Goal: Task Accomplishment & Management: Manage account settings

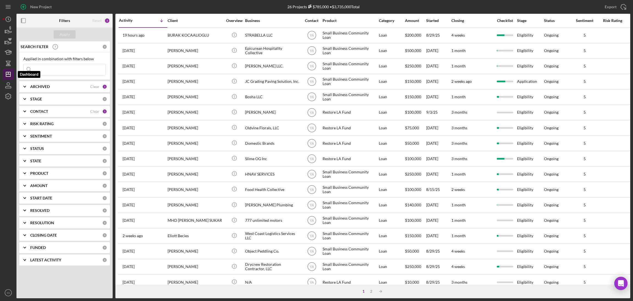
click at [10, 75] on polygon "button" at bounding box center [8, 74] width 4 height 4
click at [8, 46] on icon "button" at bounding box center [8, 41] width 14 height 14
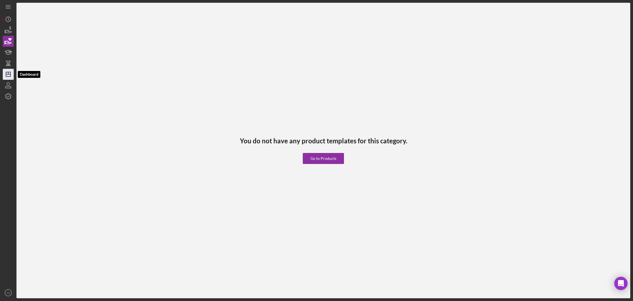
click at [7, 72] on polygon "button" at bounding box center [8, 74] width 4 height 4
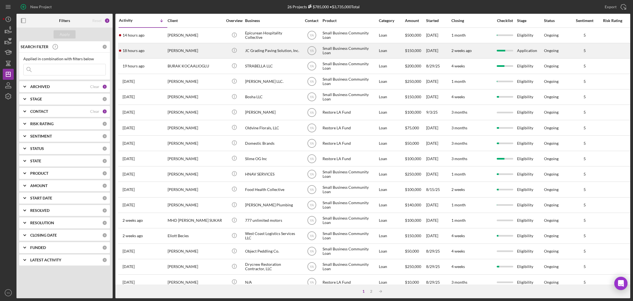
click at [280, 49] on div "JC Grading Paving Solution, Inc." at bounding box center [272, 50] width 55 height 15
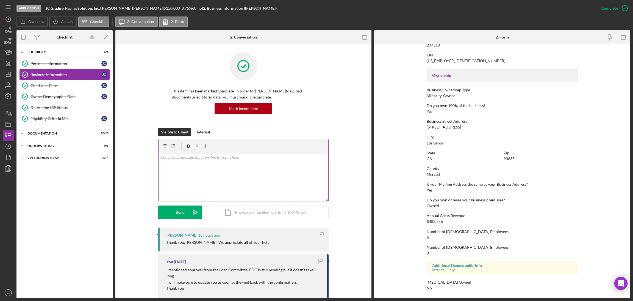
click at [235, 180] on div "v Color teal Color pink Remove color Add row above Add row below Add column bef…" at bounding box center [244, 177] width 170 height 48
click at [205, 159] on p "Anytime!" at bounding box center [243, 157] width 167 height 6
click at [182, 211] on div "Send" at bounding box center [180, 212] width 9 height 14
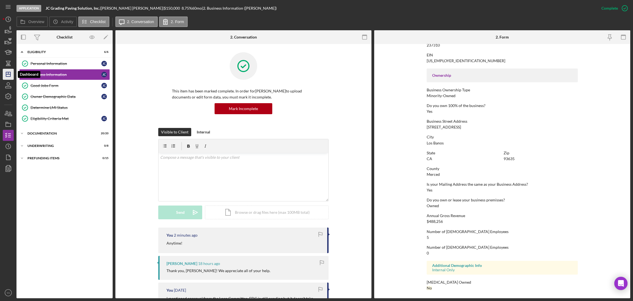
click at [12, 75] on icon "Icon/Dashboard" at bounding box center [8, 74] width 14 height 14
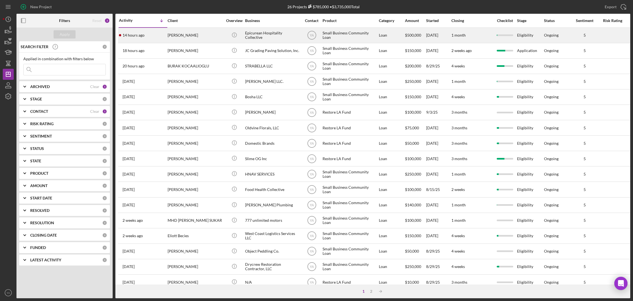
click at [336, 36] on div "Small Business Community Loan" at bounding box center [350, 35] width 55 height 15
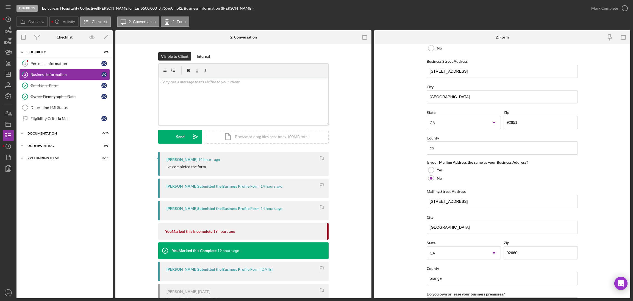
scroll to position [330, 0]
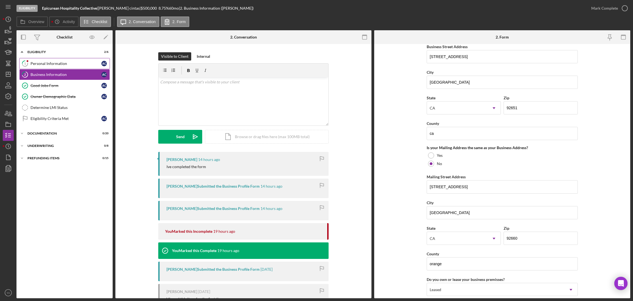
click at [71, 66] on div "Personal Information" at bounding box center [66, 63] width 71 height 4
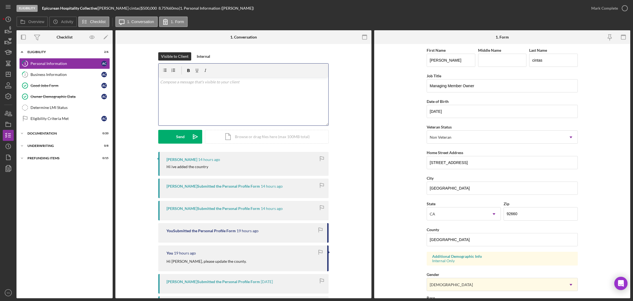
click at [264, 107] on div "v Color teal Color pink Remove color Add row above Add row below Add column bef…" at bounding box center [244, 101] width 170 height 48
drag, startPoint x: 227, startPoint y: 260, endPoint x: 227, endPoint y: 263, distance: 3.0
click at [227, 263] on div "Hi [PERSON_NAME], please update the county." at bounding box center [244, 260] width 155 height 6
click at [261, 101] on div "v Color teal Color pink Remove color Add row above Add row below Add column bef…" at bounding box center [244, 101] width 170 height 48
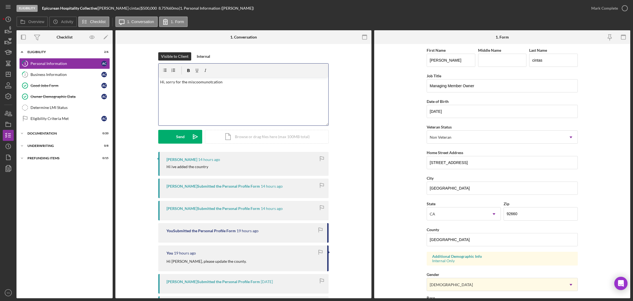
drag, startPoint x: 195, startPoint y: 79, endPoint x: 319, endPoint y: 79, distance: 123.4
click at [319, 79] on p "Hi, sorry for the miscoomunotcation" at bounding box center [243, 82] width 167 height 6
drag, startPoint x: 278, startPoint y: 82, endPoint x: 187, endPoint y: 82, distance: 90.4
click at [187, 82] on p "Hi, sorry for the miscoomunotcation" at bounding box center [243, 82] width 167 height 6
click at [203, 81] on p "Hi, please fill County not country." at bounding box center [243, 82] width 167 height 6
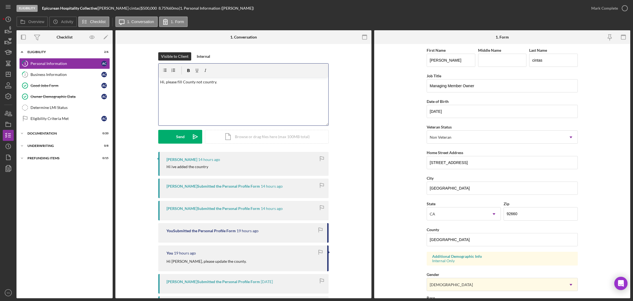
click at [213, 89] on div "v Color teal Color pink Remove color Add row above Add row below Add column bef…" at bounding box center [244, 101] width 170 height 48
click at [204, 81] on p "Hi, please fill County not country." at bounding box center [243, 82] width 167 height 6
drag, startPoint x: 221, startPoint y: 82, endPoint x: 154, endPoint y: 80, distance: 66.5
click at [154, 80] on div "Visible to Client Internal v Color teal Color pink Remove color Add row above A…" at bounding box center [244, 102] width 240 height 100
click at [229, 80] on p "Hi, please fill County not Country." at bounding box center [243, 82] width 167 height 6
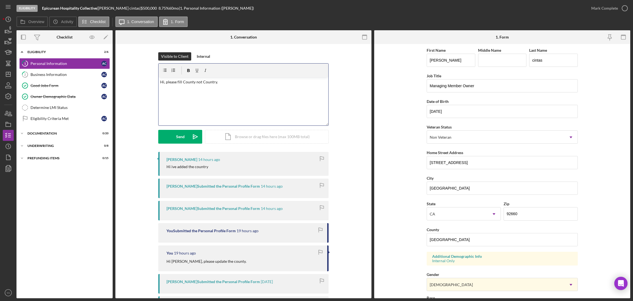
click at [203, 91] on div "v Color teal Color pink Remove color Add row above Add row below Add column bef…" at bounding box center [244, 101] width 170 height 48
drag, startPoint x: 206, startPoint y: 83, endPoint x: 209, endPoint y: 83, distance: 3.3
click at [208, 83] on p "Hi, please fill County not Country." at bounding box center [243, 82] width 167 height 6
click at [227, 85] on div "v Color teal Color pink Remove color Add row above Add row below Add column bef…" at bounding box center [244, 101] width 170 height 48
click at [221, 81] on p "Hi, please fill County not Country." at bounding box center [243, 82] width 167 height 6
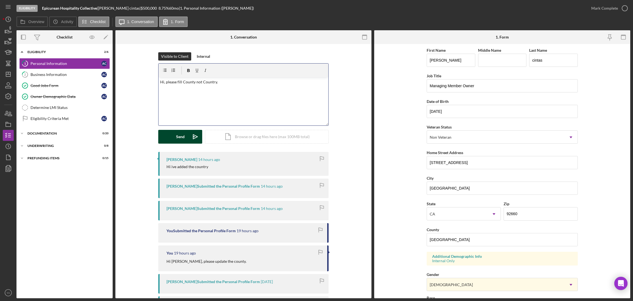
click at [187, 134] on button "Send Icon/icon-invite-send" at bounding box center [180, 137] width 44 height 14
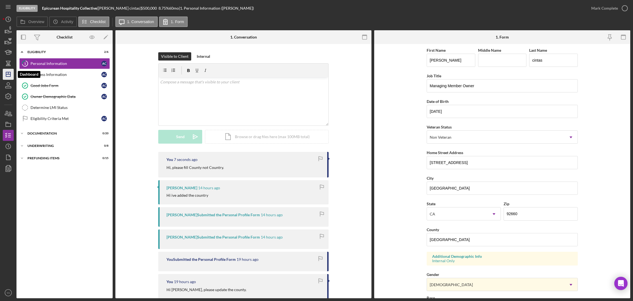
click at [10, 72] on polygon "button" at bounding box center [8, 74] width 4 height 4
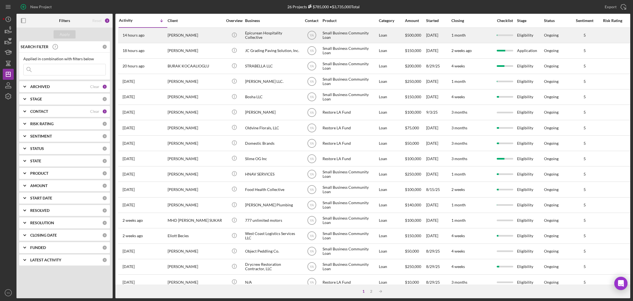
click at [258, 38] on div "Epicurean Hospitality Collective" at bounding box center [272, 35] width 55 height 15
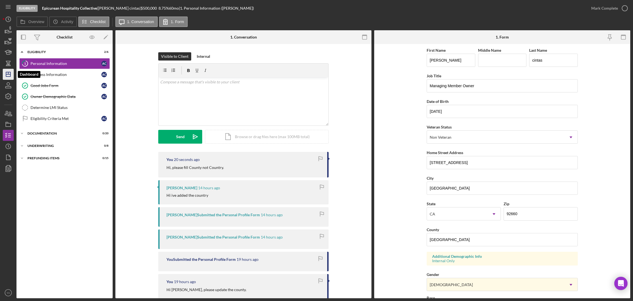
click at [10, 75] on polygon "button" at bounding box center [8, 74] width 4 height 4
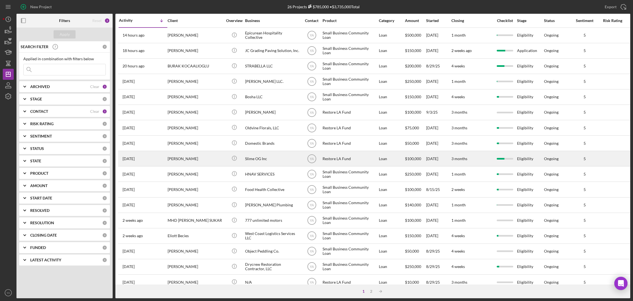
click at [268, 159] on div "Slime OG Inc" at bounding box center [272, 158] width 55 height 15
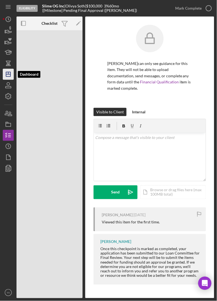
click at [5, 68] on icon "Icon/Dashboard" at bounding box center [8, 74] width 14 height 14
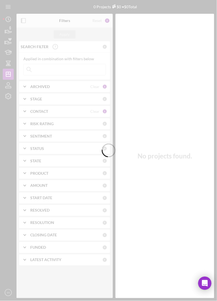
click at [215, 69] on div at bounding box center [108, 150] width 217 height 301
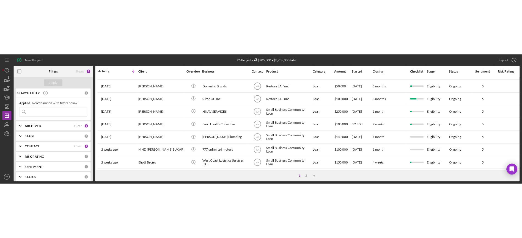
scroll to position [210, 0]
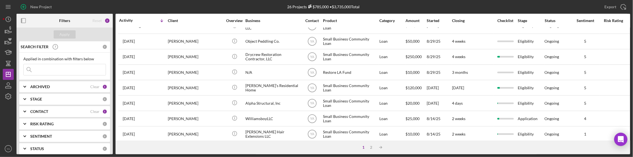
click at [322, 156] on div "New Project 26 Projects $785,000 • $3,735,000 Total Export Icon/Export Filters …" at bounding box center [316, 78] width 633 height 157
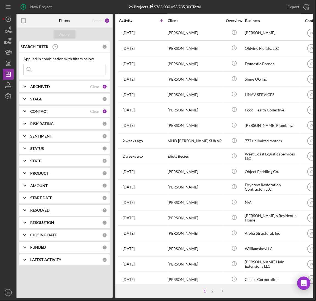
scroll to position [0, 0]
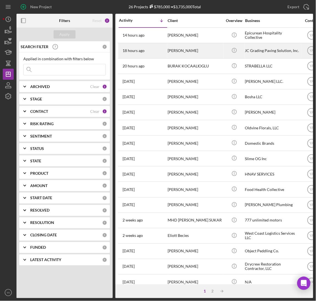
click at [270, 52] on div "JC Grading Paving Solution, Inc." at bounding box center [272, 50] width 55 height 15
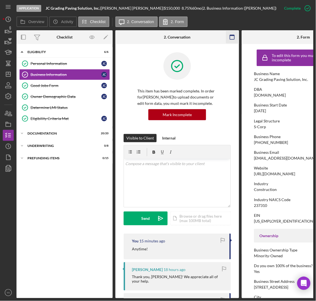
click at [230, 35] on g "button" at bounding box center [232, 37] width 4 height 4
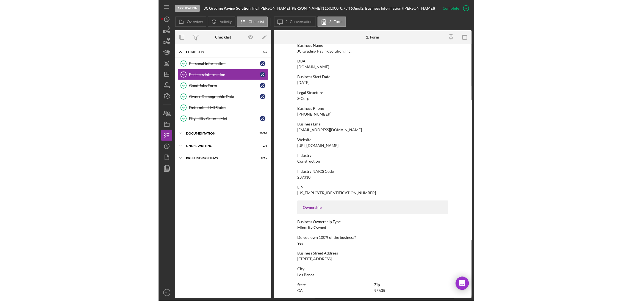
scroll to position [41, 0]
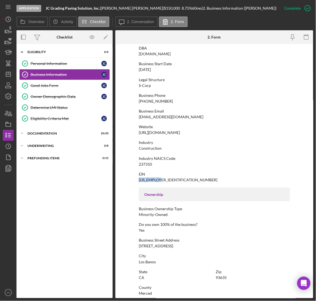
drag, startPoint x: 166, startPoint y: 177, endPoint x: 136, endPoint y: 180, distance: 29.5
click at [136, 180] on form "To edit this form you must mark this item incomplete Business Name JC Grading P…" at bounding box center [214, 171] width 198 height 254
copy div "[US_EMPLOYER_IDENTIFICATION_NUMBER]"
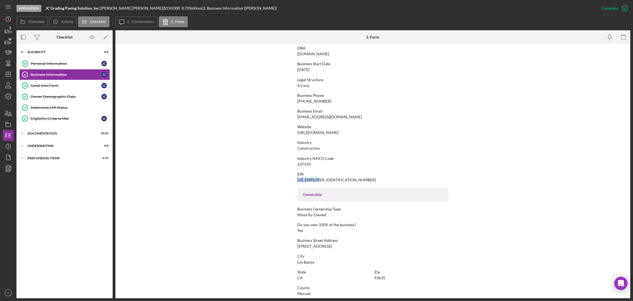
click at [342, 176] on div "EIN [US_EMPLOYER_IDENTIFICATION_NUMBER]" at bounding box center [372, 177] width 151 height 10
drag, startPoint x: 303, startPoint y: 180, endPoint x: 288, endPoint y: 180, distance: 14.6
click at [288, 180] on form "To edit this form you must mark this item incomplete Business Name JC Grading P…" at bounding box center [372, 171] width 515 height 254
copy div "[US_EMPLOYER_IDENTIFICATION_NUMBER]"
click at [314, 182] on div "[US_EMPLOYER_IDENTIFICATION_NUMBER]" at bounding box center [336, 180] width 79 height 4
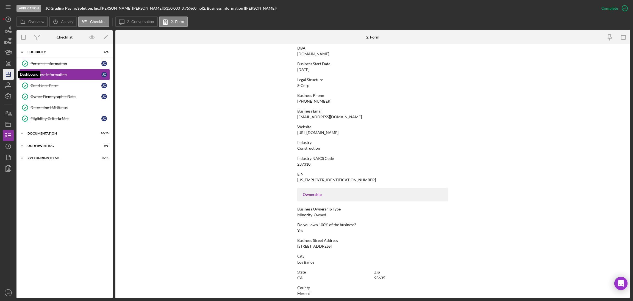
click at [4, 76] on icon "Icon/Dashboard" at bounding box center [8, 74] width 14 height 14
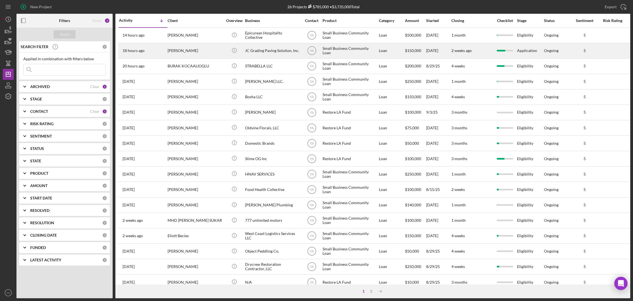
click at [281, 51] on div "JC Grading Paving Solution, Inc." at bounding box center [272, 50] width 55 height 15
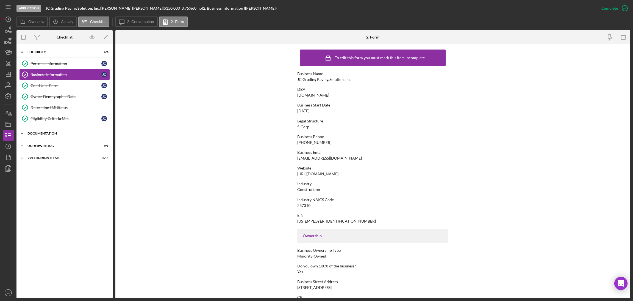
click at [62, 133] on div "Documentation" at bounding box center [66, 133] width 78 height 3
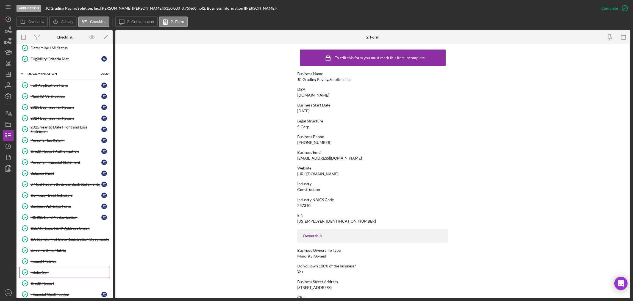
scroll to position [94, 0]
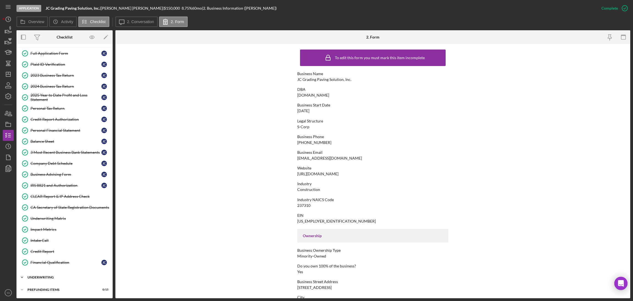
click at [60, 274] on div "Icon/Expander Underwriting 0 / 8" at bounding box center [64, 277] width 96 height 11
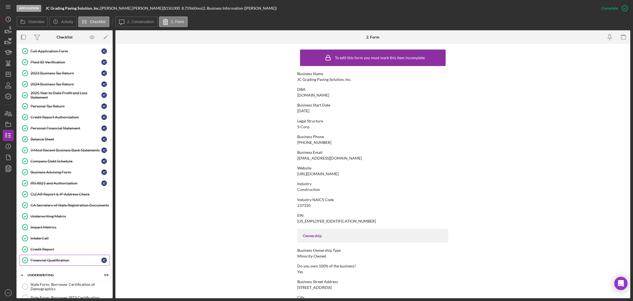
click at [63, 262] on div "Financial Qualification" at bounding box center [66, 260] width 71 height 4
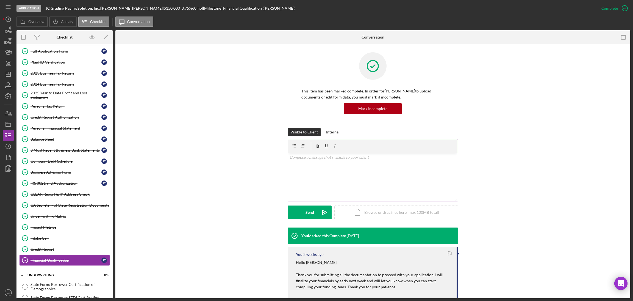
click at [332, 179] on div "v Color teal Color pink Remove color Add row above Add row below Add column bef…" at bounding box center [373, 177] width 170 height 48
click at [334, 167] on div "v Color teal Color pink Remove color Add row above Add row below Add column bef…" at bounding box center [373, 177] width 170 height 48
click at [351, 161] on div "v Color teal Color pink Remove color Add row above Add row below Add column bef…" at bounding box center [373, 177] width 170 height 48
click at [300, 157] on p "Hi [PERSON_NAME] will you be free [DATE]" at bounding box center [373, 157] width 167 height 6
click at [291, 165] on p "Hi [PERSON_NAME], will you be free [DATE]" at bounding box center [373, 160] width 167 height 12
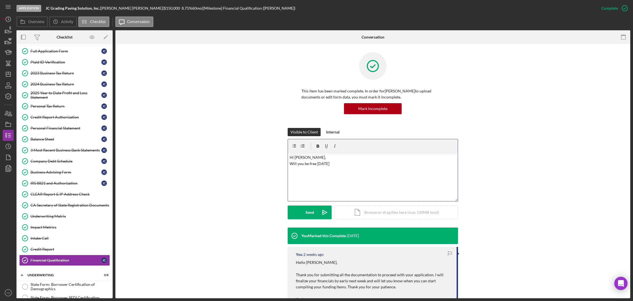
click at [343, 165] on p "Hi [PERSON_NAME], Will you be free [DATE]" at bounding box center [373, 160] width 167 height 12
click at [349, 164] on p "Hi [PERSON_NAME], Will you be free [DATE] to get on call" at bounding box center [373, 160] width 167 height 12
click at [290, 175] on p "Hi [PERSON_NAME], Will you be free [DATE] to get on call? Best, Yash" at bounding box center [373, 169] width 167 height 31
click at [373, 169] on p "Hi [PERSON_NAME], Will you be free [DATE] to get on call? Best, Yash" at bounding box center [373, 172] width 167 height 37
click at [324, 209] on icon "Icon/icon-invite-send" at bounding box center [325, 212] width 14 height 14
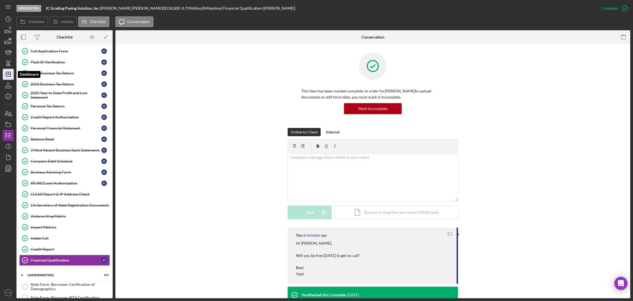
click at [11, 75] on icon "Icon/Dashboard" at bounding box center [8, 74] width 14 height 14
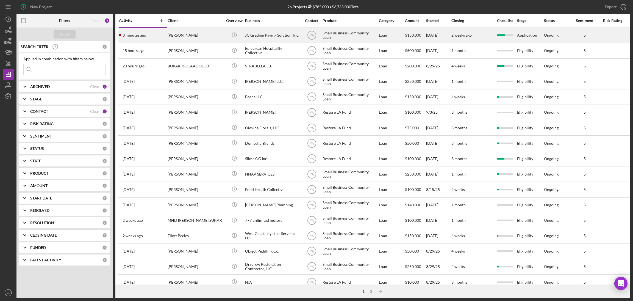
click at [264, 38] on div "JC Grading Paving Solution, Inc." at bounding box center [272, 35] width 55 height 15
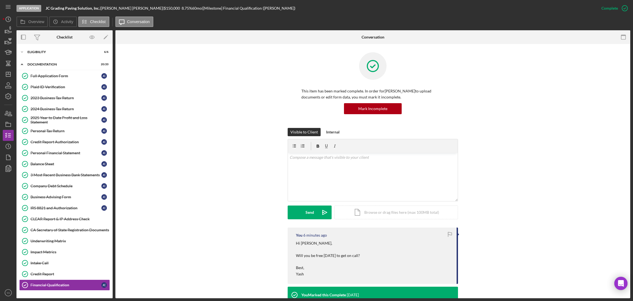
scroll to position [24, 0]
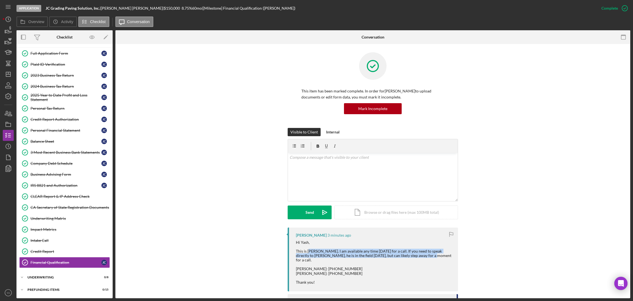
drag, startPoint x: 308, startPoint y: 253, endPoint x: 405, endPoint y: 256, distance: 97.7
click at [405, 256] on div "Hi Yash, This is [PERSON_NAME]. I am available any time [DATE] for a call. If y…" at bounding box center [374, 262] width 157 height 44
click at [347, 183] on div "v Color teal Color pink Remove color Add row above Add row below Add column bef…" at bounding box center [373, 177] width 170 height 48
click at [353, 156] on p at bounding box center [373, 157] width 167 height 6
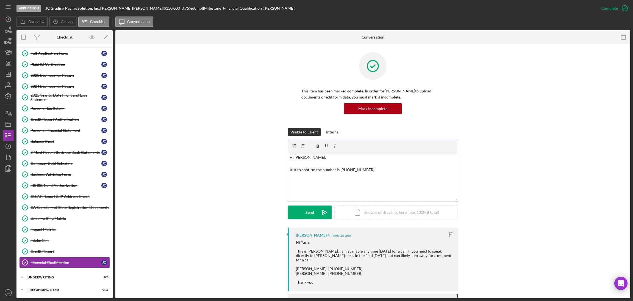
click at [344, 170] on p "Hi [PERSON_NAME], Just to confirm the number is [PHONE_NUMBER]" at bounding box center [373, 163] width 167 height 18
drag, startPoint x: 344, startPoint y: 170, endPoint x: 340, endPoint y: 171, distance: 4.1
click at [340, 171] on p "Hi [PERSON_NAME], Just to confirm the number is [PHONE_NUMBER]" at bounding box center [373, 163] width 167 height 18
click at [344, 170] on p "Hi [PERSON_NAME], Just to confirm the number is [PHONE_NUMBER]" at bounding box center [373, 163] width 167 height 18
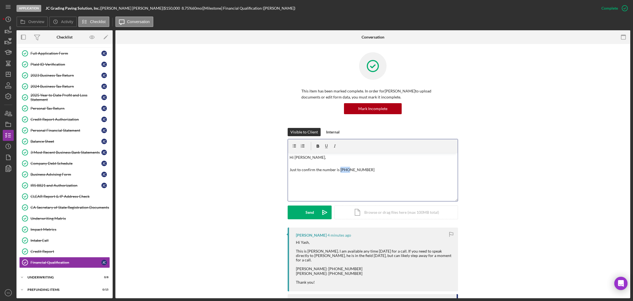
click at [344, 170] on p "Hi [PERSON_NAME], Just to confirm the number is [PHONE_NUMBER]" at bounding box center [373, 163] width 167 height 18
click at [343, 170] on p "Hi [PERSON_NAME], Just to confirm the number is [PHONE_NUMBER]" at bounding box center [373, 163] width 167 height 18
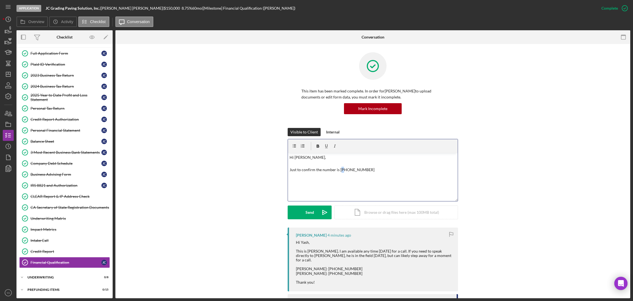
click at [342, 170] on p "Hi [PERSON_NAME], Just to confirm the number is [PHONE_NUMBER]" at bounding box center [373, 163] width 167 height 18
drag, startPoint x: 338, startPoint y: 171, endPoint x: 344, endPoint y: 171, distance: 6.0
click at [344, 171] on p "Hi [PERSON_NAME], Just to confirm the number is [PHONE_NUMBER]" at bounding box center [373, 163] width 167 height 18
click at [326, 147] on icon "button" at bounding box center [326, 145] width 2 height 3
click at [400, 169] on p "Hi [PERSON_NAME], Just to confirm the number is [PHONE_NUMBER]" at bounding box center [373, 163] width 167 height 18
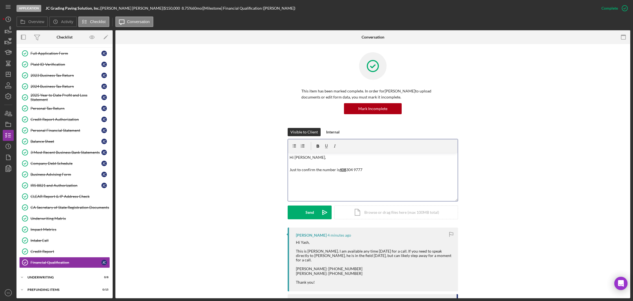
click at [363, 191] on div "v Color teal Color pink Remove color Add row above Add row below Add column bef…" at bounding box center [373, 177] width 170 height 48
click at [390, 167] on p "Hi [PERSON_NAME], Just to confirm the number is [PHONE_NUMBER] right? Thank you!" at bounding box center [373, 166] width 167 height 25
click at [308, 211] on div "Send" at bounding box center [310, 212] width 9 height 14
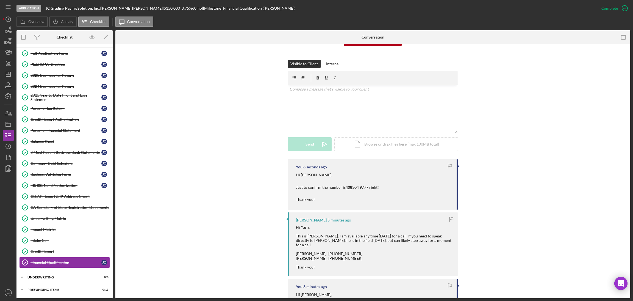
scroll to position [82, 0]
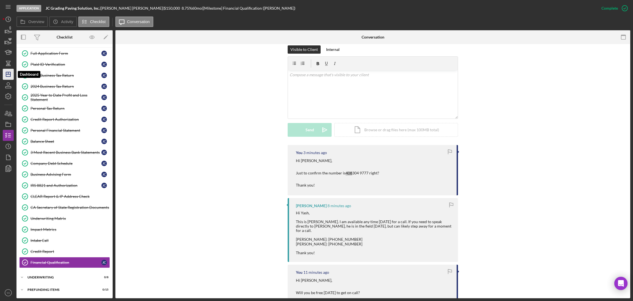
click at [9, 73] on icon "Icon/Dashboard" at bounding box center [8, 74] width 14 height 14
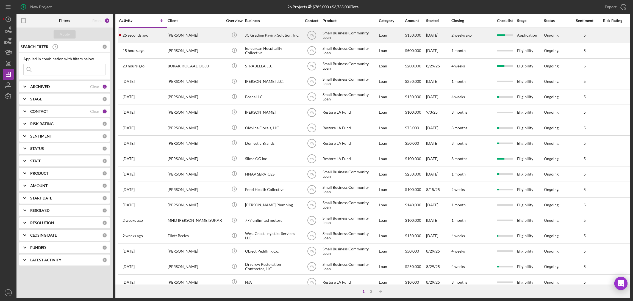
click at [328, 42] on div "Small Business Community Loan" at bounding box center [350, 35] width 55 height 15
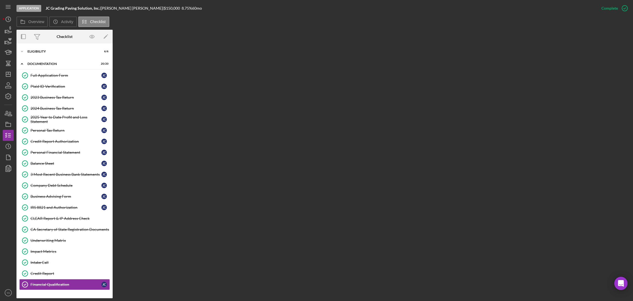
scroll to position [24, 0]
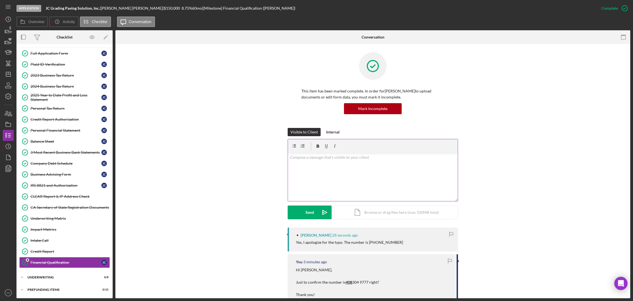
click at [373, 172] on div "v Color teal Color pink Remove color Add row above Add row below Add column bef…" at bounding box center [373, 177] width 170 height 48
drag, startPoint x: 340, startPoint y: 159, endPoint x: 281, endPoint y: 165, distance: 59.8
click at [281, 165] on div "Visible to Client Internal v Color teal Color pink Remove color Add row above A…" at bounding box center [373, 178] width 499 height 100
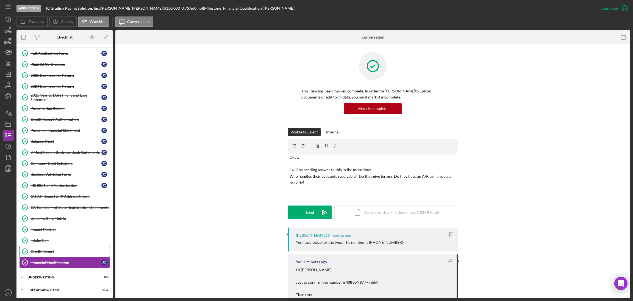
click at [48, 248] on link "Credit Report Credit Report" at bounding box center [64, 251] width 91 height 11
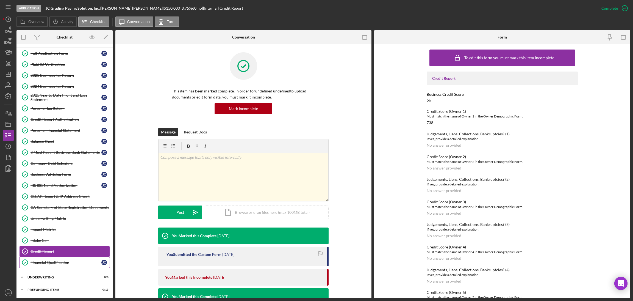
click at [65, 262] on div "Financial Qualification" at bounding box center [66, 262] width 71 height 4
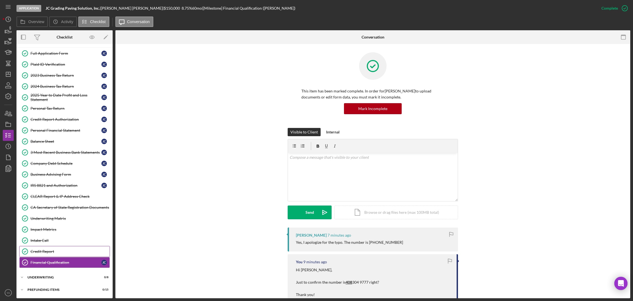
click at [69, 253] on div "Credit Report" at bounding box center [70, 251] width 79 height 4
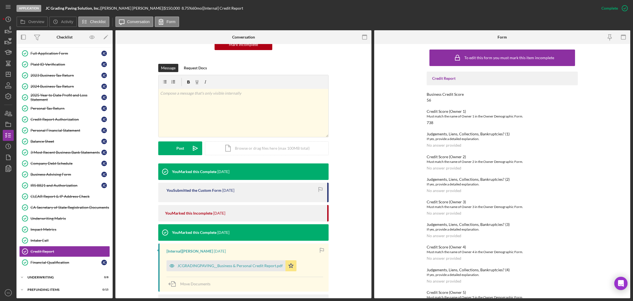
scroll to position [100, 0]
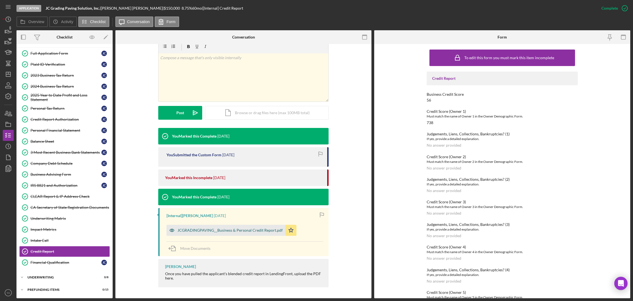
click at [225, 230] on div "JCGRADINGPAVING__Business & Personal Credit Report.pdf" at bounding box center [230, 230] width 105 height 4
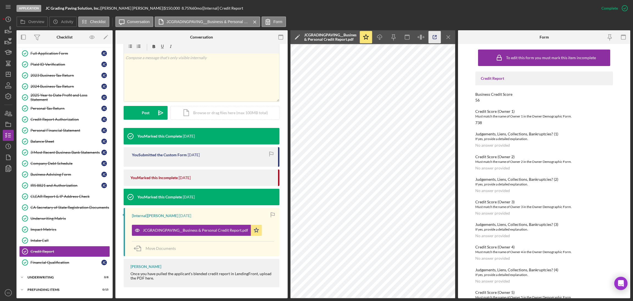
click at [435, 40] on icon "button" at bounding box center [435, 37] width 12 height 12
click at [447, 39] on icon "Icon/Menu Close" at bounding box center [449, 37] width 12 height 12
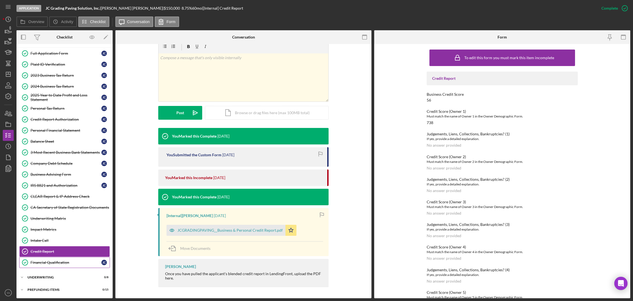
scroll to position [24, 0]
click at [56, 261] on div "Financial Qualification" at bounding box center [66, 262] width 71 height 4
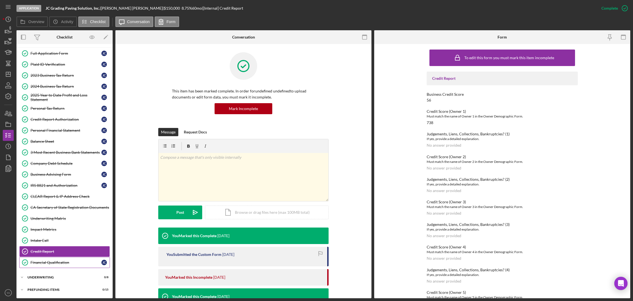
scroll to position [24, 0]
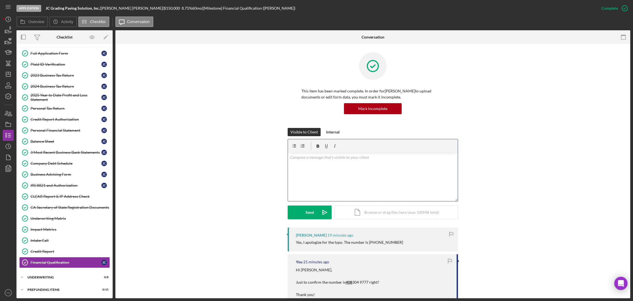
click at [354, 186] on div "v Color teal Color pink Remove color Add row above Add row below Add column bef…" at bounding box center [373, 177] width 170 height 48
drag, startPoint x: 327, startPoint y: 158, endPoint x: 316, endPoint y: 158, distance: 11.3
click at [316, 158] on p "Thank you comigration," at bounding box center [373, 157] width 167 height 6
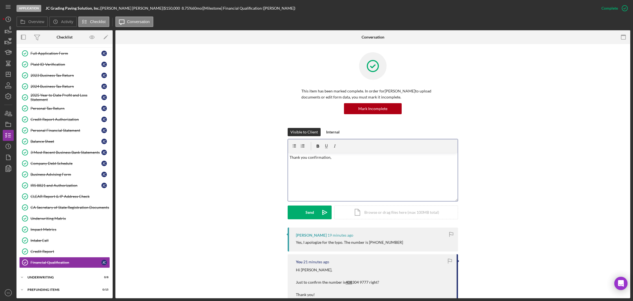
click at [351, 156] on p "Thank you confirmation," at bounding box center [373, 157] width 167 height 6
click at [371, 157] on p "Thank you confirmation, I will" at bounding box center [373, 157] width 167 height 6
click at [339, 157] on p "Thank you confirmation, I will call at 12pm" at bounding box center [373, 157] width 167 height 6
click at [349, 157] on p "Thank you confirmation, I will be call at 12pm" at bounding box center [373, 157] width 167 height 6
click at [372, 156] on p "Thank you confirmation, I will be calling at 12pm" at bounding box center [373, 157] width 167 height 6
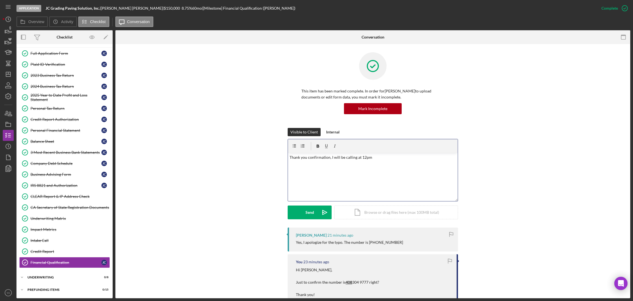
click at [382, 158] on p "Thank you confirmation, I will be calling at 12pm" at bounding box center [373, 157] width 167 height 6
click at [315, 213] on button "Send Icon/icon-invite-send" at bounding box center [310, 212] width 44 height 14
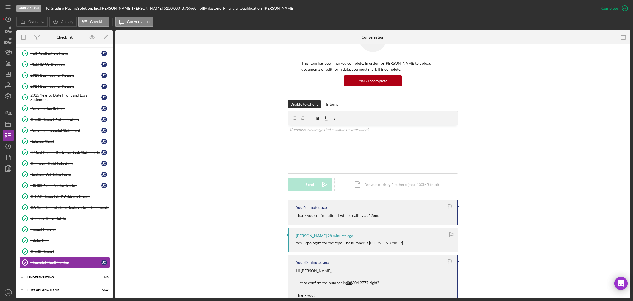
scroll to position [0, 0]
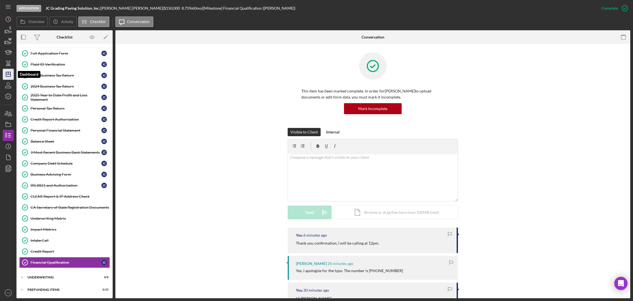
click at [9, 76] on icon "Icon/Dashboard" at bounding box center [8, 74] width 14 height 14
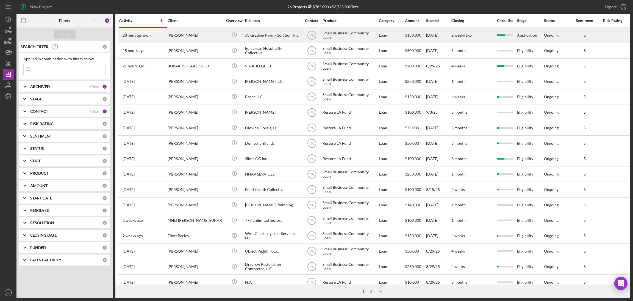
click at [276, 39] on div "JC Grading Paving Solution, Inc." at bounding box center [272, 35] width 55 height 15
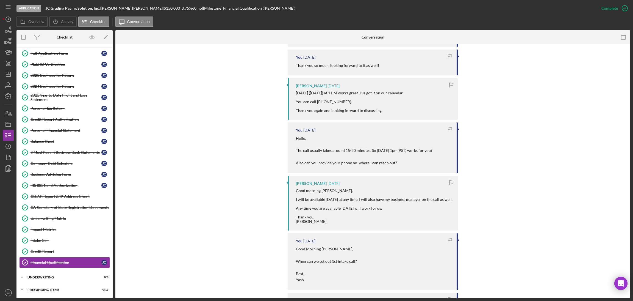
scroll to position [783, 0]
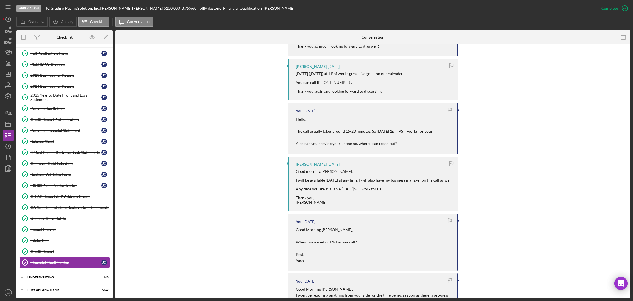
click at [394, 175] on div "Good morning [PERSON_NAME], I will be available [DATE] at any time. I will also…" at bounding box center [374, 186] width 157 height 35
drag, startPoint x: 394, startPoint y: 175, endPoint x: 398, endPoint y: 175, distance: 4.1
click at [398, 175] on div "Good morning [PERSON_NAME], I will be available [DATE] at any time. I will also…" at bounding box center [374, 186] width 157 height 35
drag, startPoint x: 398, startPoint y: 175, endPoint x: 415, endPoint y: 175, distance: 17.3
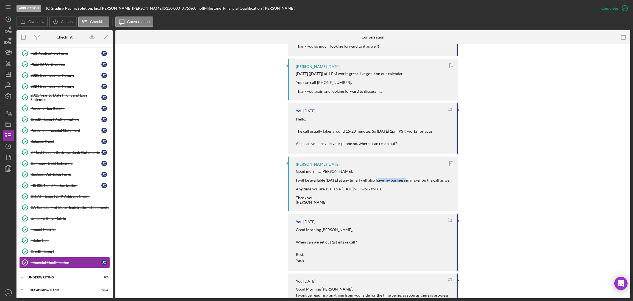
click at [415, 175] on div "Good morning [PERSON_NAME], I will be available [DATE] at any time. I will also…" at bounding box center [374, 186] width 157 height 35
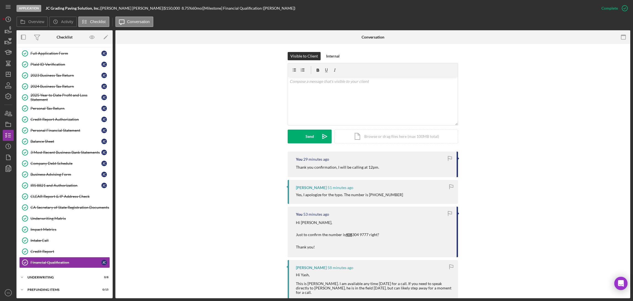
scroll to position [123, 0]
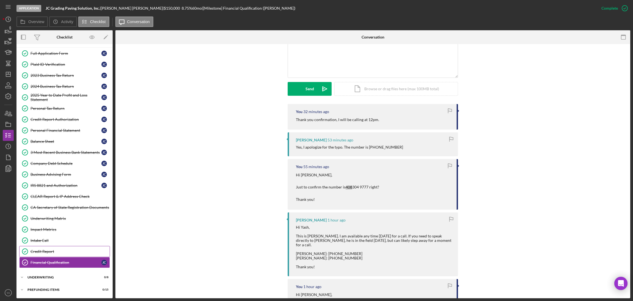
click at [67, 248] on link "Credit Report Credit Report" at bounding box center [64, 251] width 91 height 11
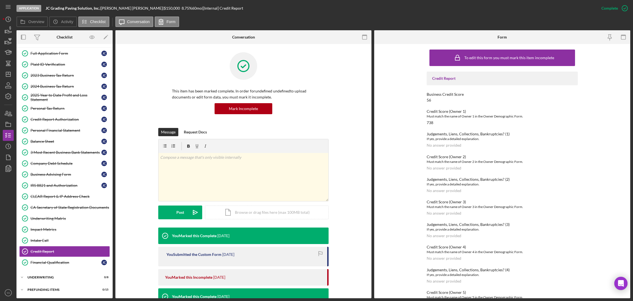
scroll to position [38, 0]
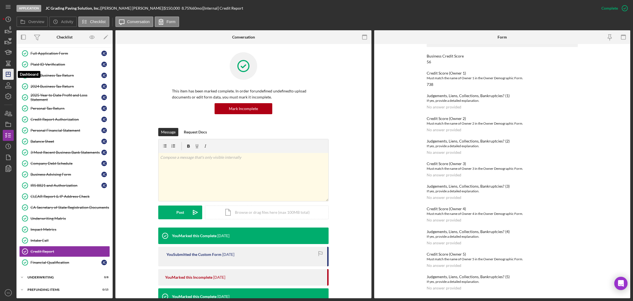
click at [8, 78] on icon "Icon/Dashboard" at bounding box center [8, 74] width 14 height 14
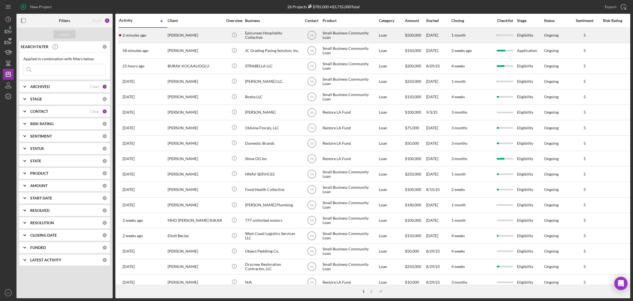
click at [271, 38] on div "Epicurean Hospitality Collective" at bounding box center [272, 35] width 55 height 15
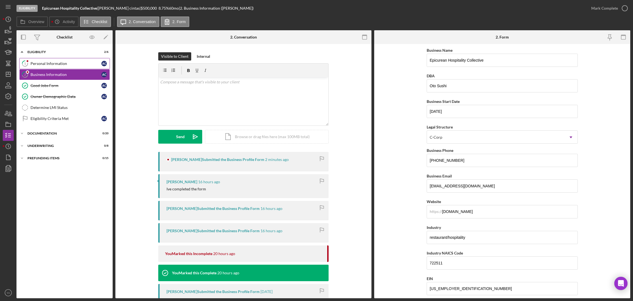
click at [77, 64] on div "Personal Information" at bounding box center [66, 63] width 71 height 4
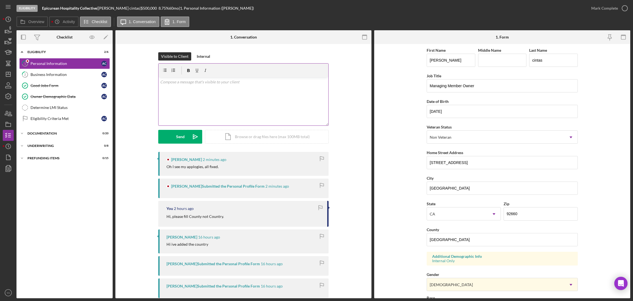
click at [225, 106] on div "v Color teal Color pink Remove color Add row above Add row below Add column bef…" at bounding box center [244, 101] width 170 height 48
click at [195, 139] on icon "Icon/icon-invite-send" at bounding box center [196, 137] width 14 height 14
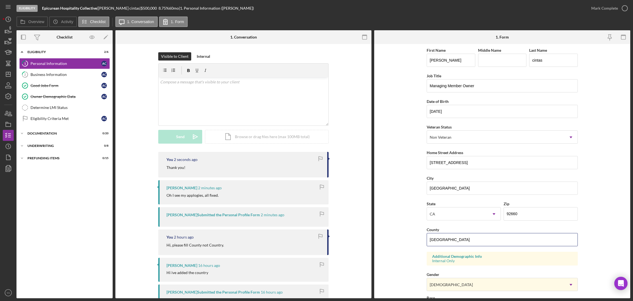
drag, startPoint x: 476, startPoint y: 236, endPoint x: 415, endPoint y: 237, distance: 61.9
click at [415, 237] on form "First Name [PERSON_NAME] Middle Name Last Name cintas Job Title Managing Member…" at bounding box center [502, 171] width 256 height 254
click at [81, 76] on div "Business Information" at bounding box center [66, 74] width 71 height 4
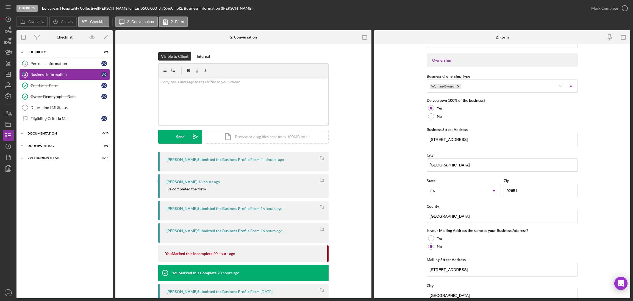
scroll to position [41, 0]
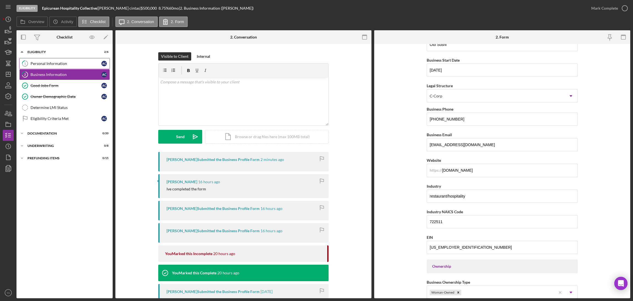
click at [102, 67] on link "1 Personal Information a c" at bounding box center [64, 63] width 91 height 11
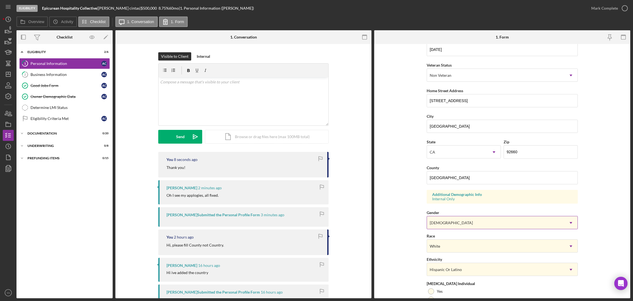
scroll to position [113, 0]
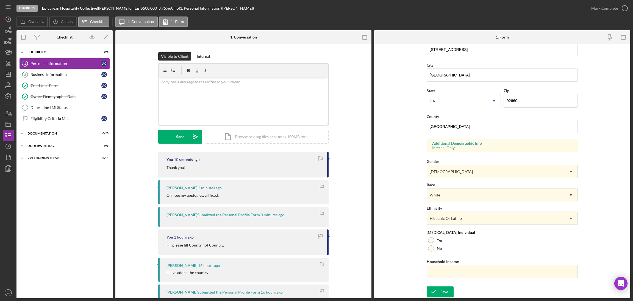
click at [611, 15] on div "Mark Complete" at bounding box center [608, 8] width 45 height 16
click at [615, 14] on div "Mark Complete" at bounding box center [608, 8] width 45 height 16
click at [625, 10] on icon "button" at bounding box center [625, 8] width 14 height 14
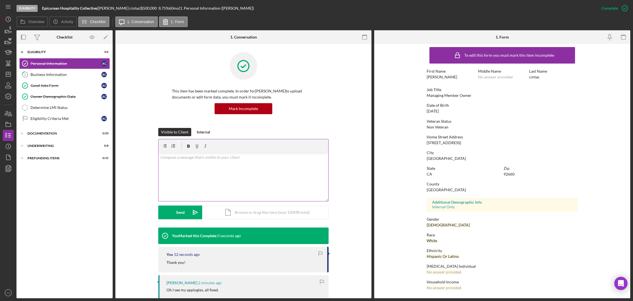
scroll to position [2, 0]
click at [56, 75] on div "Business Information" at bounding box center [66, 74] width 71 height 4
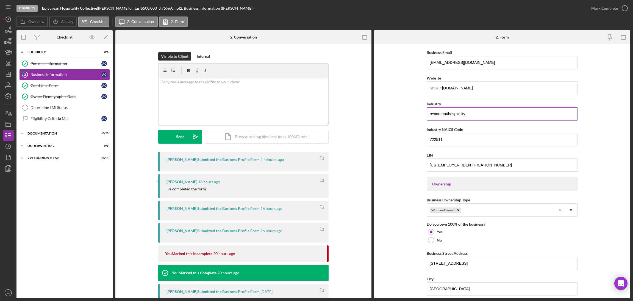
scroll to position [82, 0]
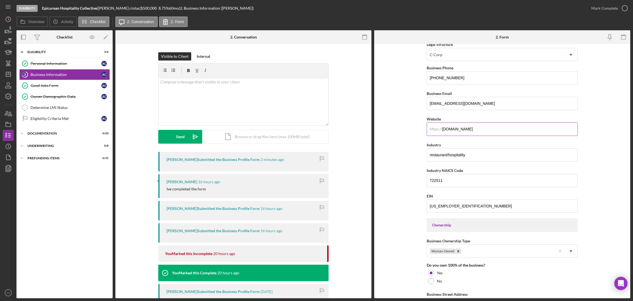
drag, startPoint x: 467, startPoint y: 130, endPoint x: 433, endPoint y: 131, distance: 34.6
click at [433, 131] on div "https:// Website [DOMAIN_NAME]" at bounding box center [502, 125] width 151 height 20
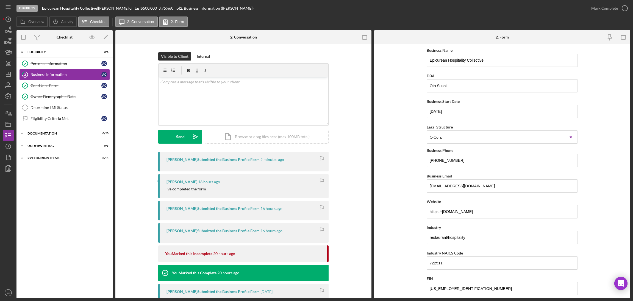
click at [414, 134] on form "Business Name Epicurean Hospitality Collective DBA Oto Sushi Business Start Dat…" at bounding box center [502, 171] width 256 height 254
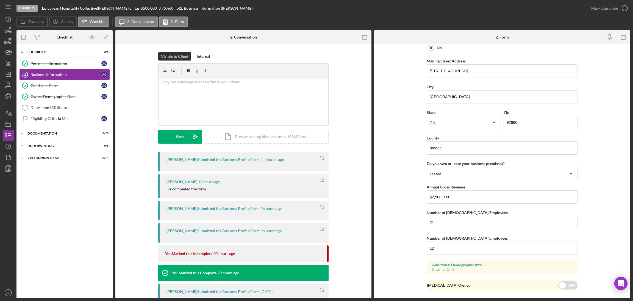
scroll to position [460, 0]
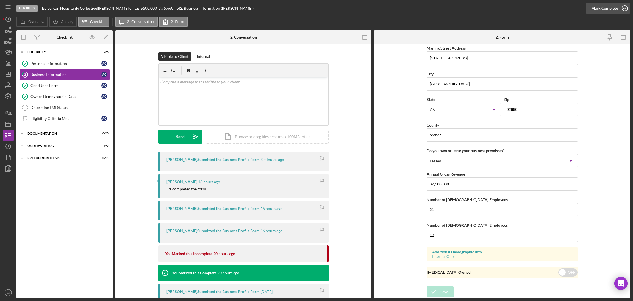
click at [624, 10] on icon "button" at bounding box center [625, 8] width 14 height 14
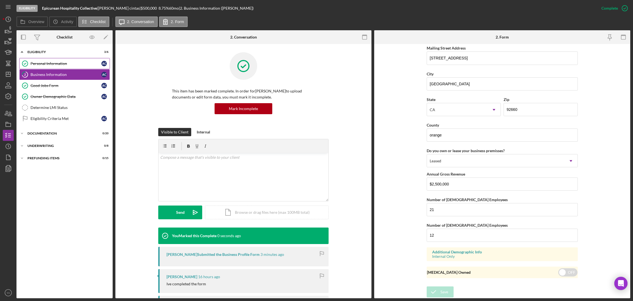
scroll to position [223, 0]
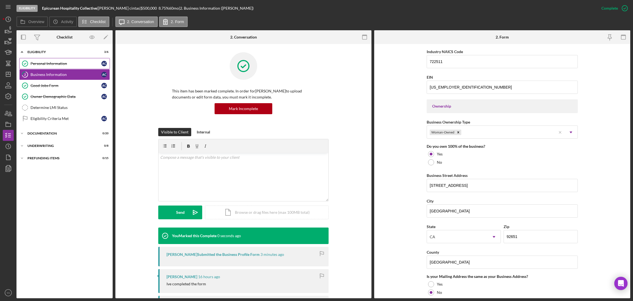
click at [74, 67] on link "Personal Information Personal Information a c" at bounding box center [64, 63] width 91 height 11
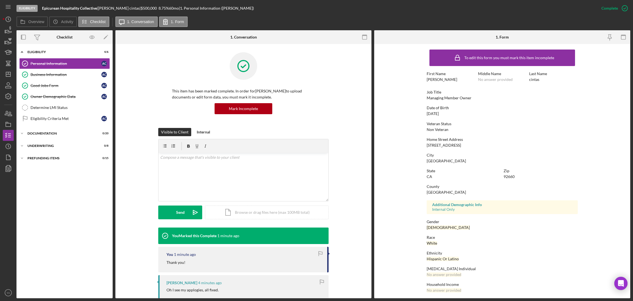
drag, startPoint x: 474, startPoint y: 143, endPoint x: 425, endPoint y: 145, distance: 49.5
click at [425, 145] on form "To edit this form you must mark this item incomplete First Name [PERSON_NAME] M…" at bounding box center [502, 171] width 256 height 254
copy div "[STREET_ADDRESS]"
drag, startPoint x: 454, startPoint y: 163, endPoint x: 409, endPoint y: 160, distance: 45.8
click at [409, 160] on form "To edit this form you must mark this item incomplete First Name [PERSON_NAME] M…" at bounding box center [502, 171] width 256 height 254
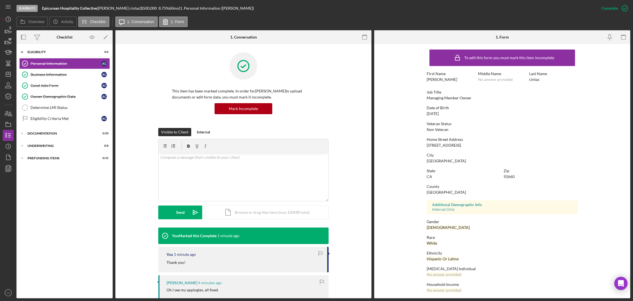
click at [510, 175] on div "92660" at bounding box center [509, 176] width 11 height 4
copy div "92660"
click at [67, 74] on div "Business Information" at bounding box center [66, 74] width 71 height 4
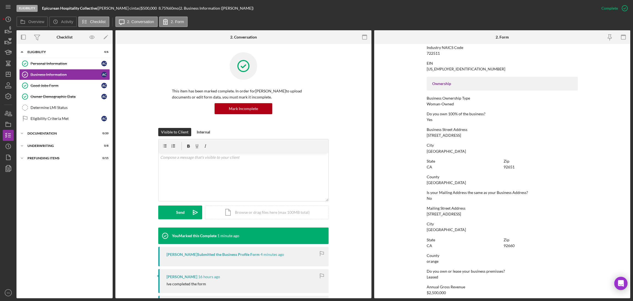
scroll to position [165, 0]
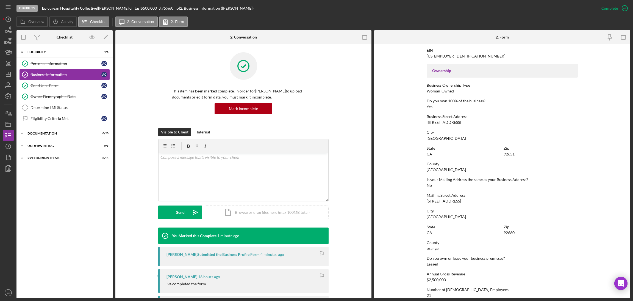
drag, startPoint x: 466, startPoint y: 120, endPoint x: 424, endPoint y: 119, distance: 41.8
click at [424, 119] on form "To edit this form you must mark this item incomplete Business Name Epicurean Ho…" at bounding box center [502, 171] width 256 height 254
copy div "[STREET_ADDRESS]"
drag, startPoint x: 521, startPoint y: 154, endPoint x: 496, endPoint y: 155, distance: 25.1
click at [496, 155] on div "State [US_STATE] Zip 92651" at bounding box center [502, 154] width 151 height 16
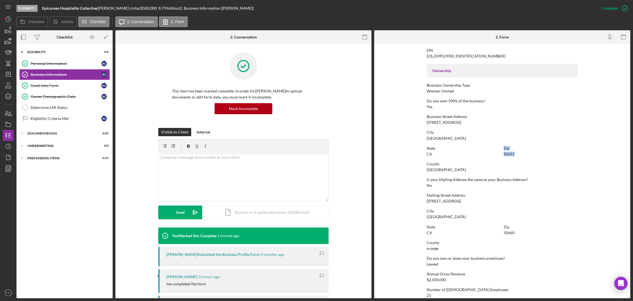
click at [512, 152] on div "92651" at bounding box center [509, 154] width 11 height 4
click at [510, 153] on div "92651" at bounding box center [509, 154] width 11 height 4
copy div "92651"
click at [65, 109] on div "Determine LMI Status" at bounding box center [70, 107] width 79 height 4
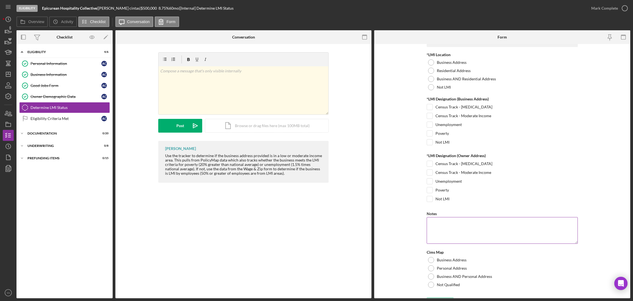
scroll to position [25, 0]
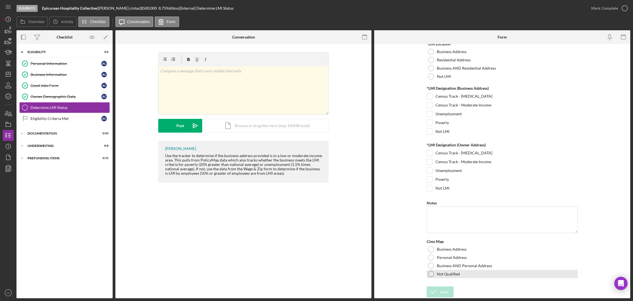
click at [432, 271] on div at bounding box center [431, 274] width 6 height 6
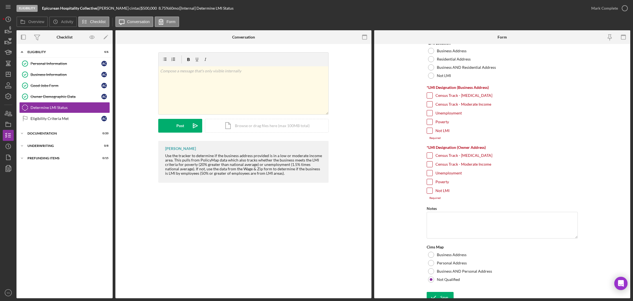
click at [430, 172] on input "Unemployment" at bounding box center [429, 172] width 5 height 5
checkbox input "true"
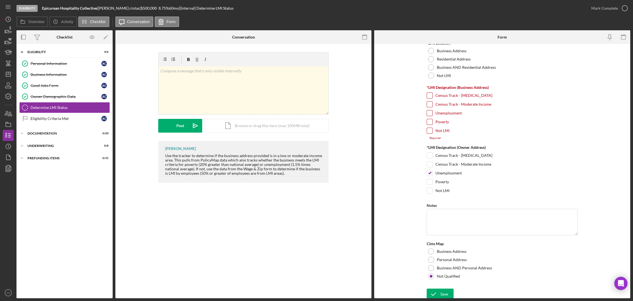
click at [430, 111] on input "Unemployment" at bounding box center [429, 112] width 5 height 5
checkbox input "true"
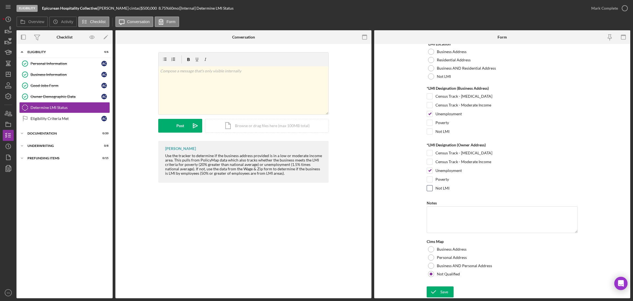
click at [429, 188] on input "Not LMI" at bounding box center [429, 187] width 5 height 5
checkbox input "true"
click at [427, 167] on div at bounding box center [430, 170] width 6 height 6
click at [431, 168] on input "Unemployment" at bounding box center [429, 170] width 5 height 5
checkbox input "false"
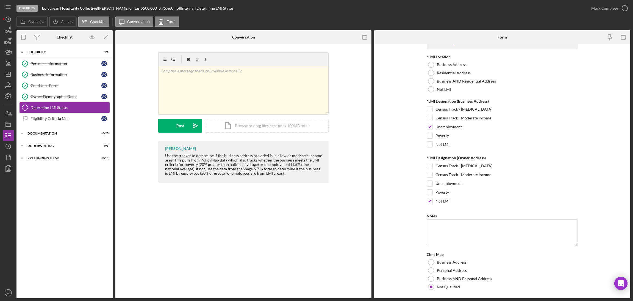
scroll to position [0, 0]
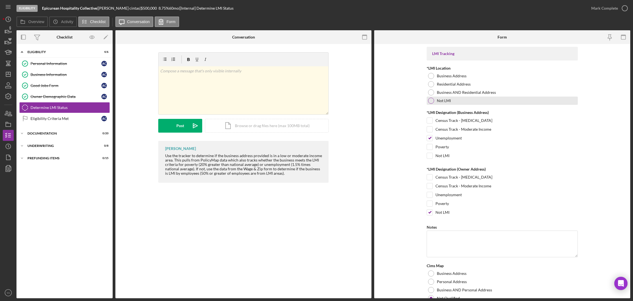
click at [431, 99] on div at bounding box center [431, 101] width 6 height 6
click at [430, 78] on div at bounding box center [431, 76] width 6 height 6
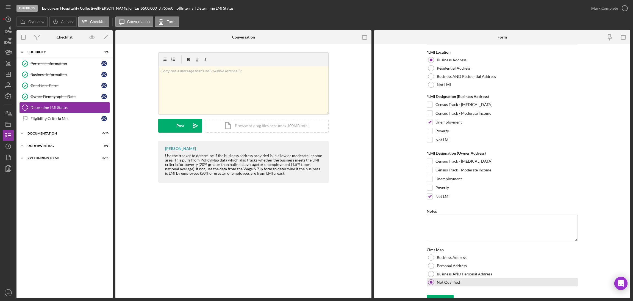
scroll to position [25, 0]
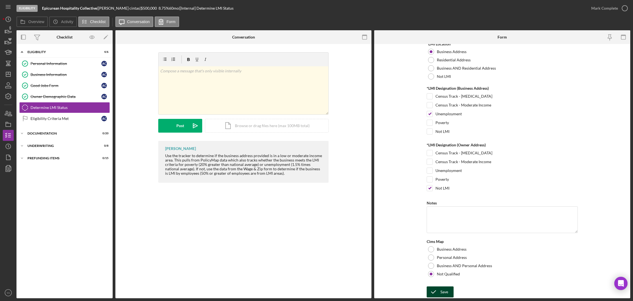
click at [447, 288] on div "Save" at bounding box center [445, 291] width 8 height 11
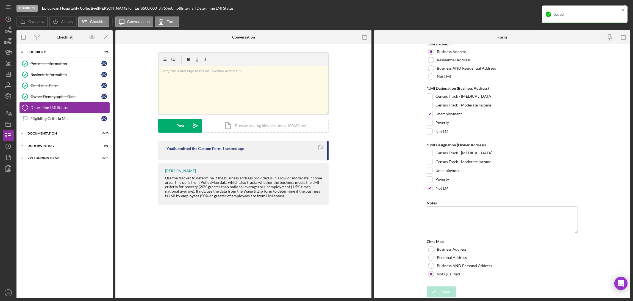
click at [620, 11] on div "Saved" at bounding box center [583, 14] width 78 height 9
click at [621, 11] on div "Saved" at bounding box center [585, 16] width 88 height 24
click at [625, 9] on div "Eligibility Epicurean Hospitality Collective | [PERSON_NAME] | $500,000 $100,00…" at bounding box center [316, 150] width 633 height 301
click at [0, 0] on icon "button" at bounding box center [0, 0] width 0 height 0
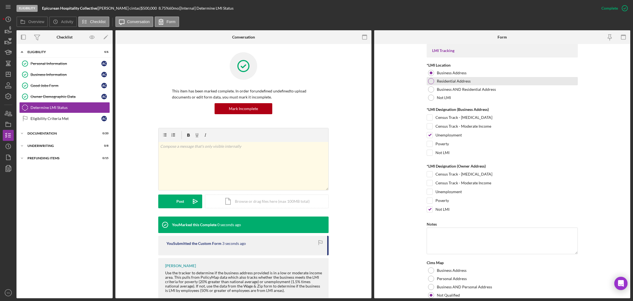
scroll to position [47, 0]
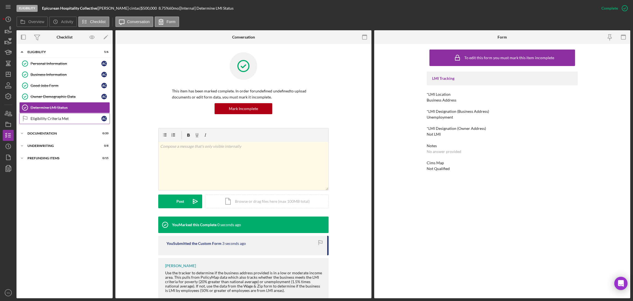
click at [60, 115] on link "Eligibility Criteria Met Eligibility Criteria Met a c" at bounding box center [64, 118] width 91 height 11
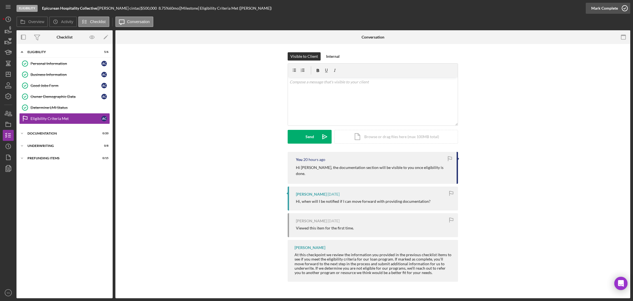
click at [606, 10] on div "Mark Complete" at bounding box center [605, 8] width 27 height 11
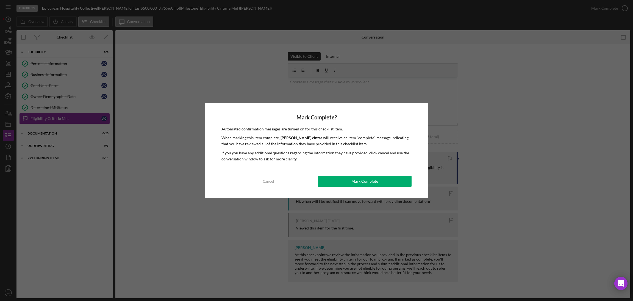
click at [371, 180] on div "Mark Complete" at bounding box center [365, 181] width 27 height 11
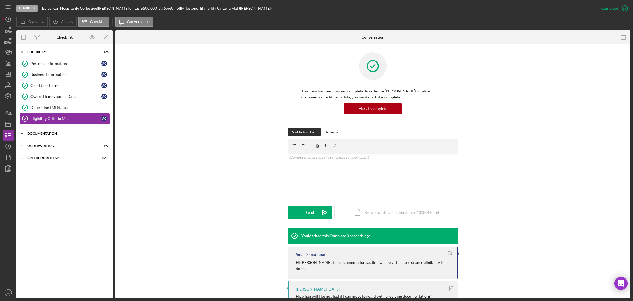
click at [34, 129] on div "Icon/Expander Documentation 0 / 20" at bounding box center [64, 133] width 96 height 11
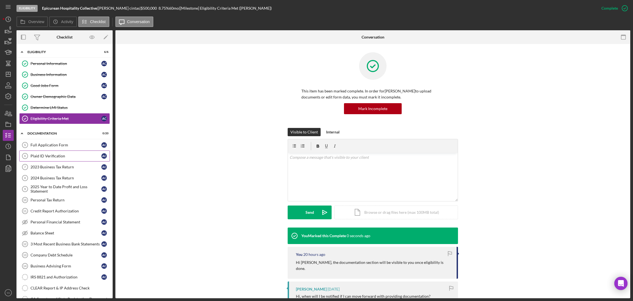
click at [65, 159] on link "Plaid ID Verification 6 Plaid ID Verification a c" at bounding box center [64, 155] width 91 height 11
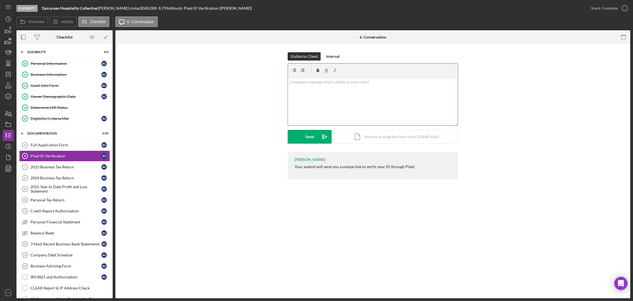
click at [336, 100] on div "v Color teal Color pink Remove color Add row above Add row below Add column bef…" at bounding box center [373, 101] width 170 height 48
paste div
click at [330, 139] on icon "Icon/icon-invite-send" at bounding box center [325, 137] width 14 height 14
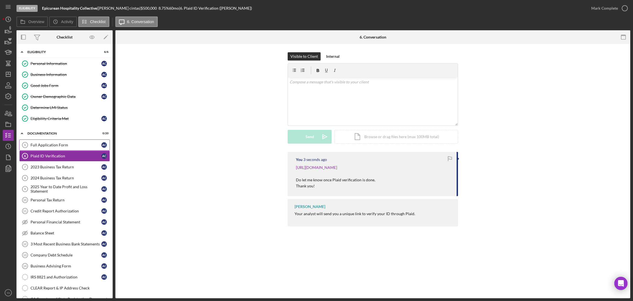
click at [68, 147] on div "Full Application Form" at bounding box center [66, 145] width 71 height 4
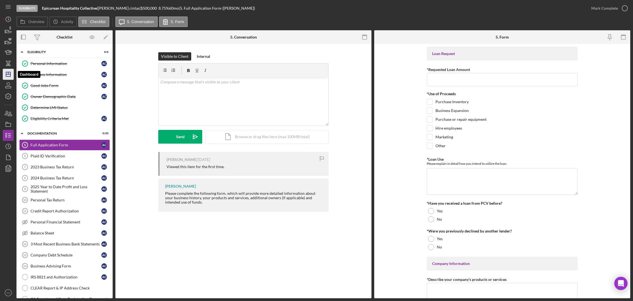
click at [11, 79] on icon "Icon/Dashboard" at bounding box center [8, 74] width 14 height 14
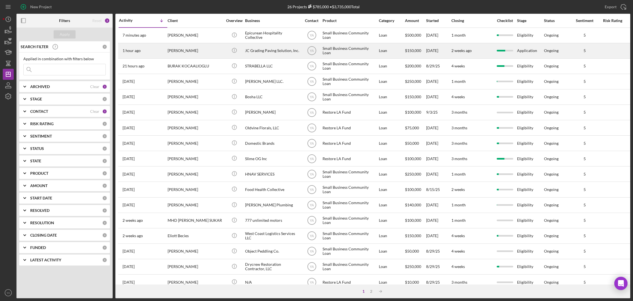
click at [272, 46] on div "JC Grading Paving Solution, Inc." at bounding box center [272, 50] width 55 height 15
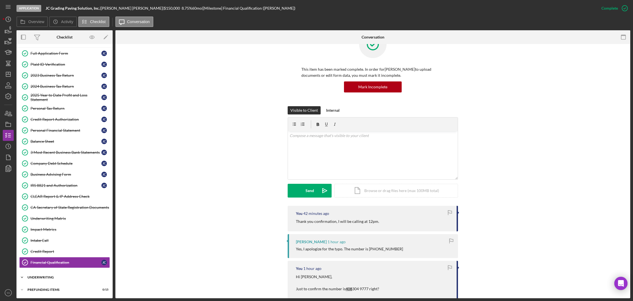
scroll to position [41, 0]
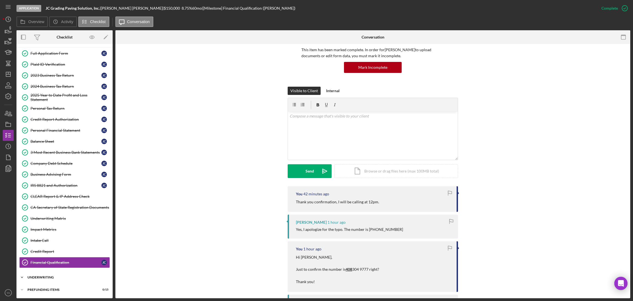
click at [61, 280] on div "Icon/Expander Underwriting 0 / 8" at bounding box center [64, 277] width 96 height 11
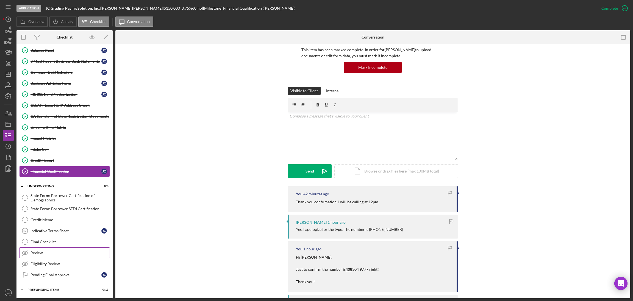
scroll to position [116, 0]
click at [374, 142] on div "v Color teal Color pink Remove color Add row above Add row below Add column bef…" at bounding box center [373, 136] width 170 height 48
click at [6, 72] on polygon "button" at bounding box center [8, 74] width 4 height 4
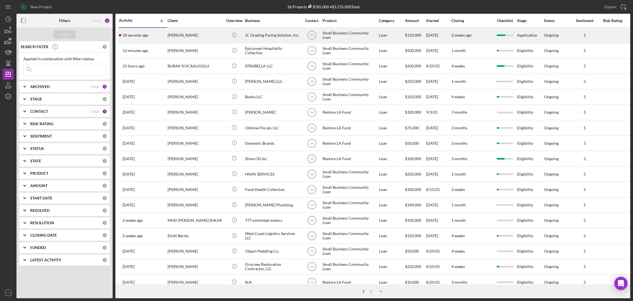
click at [289, 38] on div "JC Grading Paving Solution, Inc." at bounding box center [272, 35] width 55 height 15
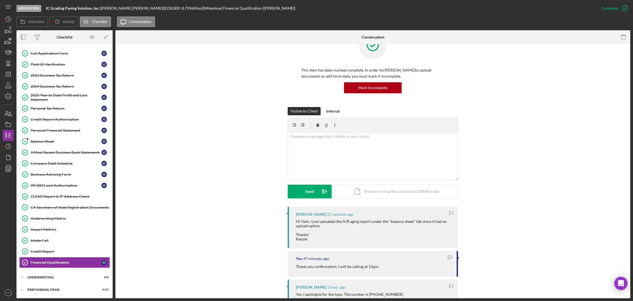
scroll to position [41, 0]
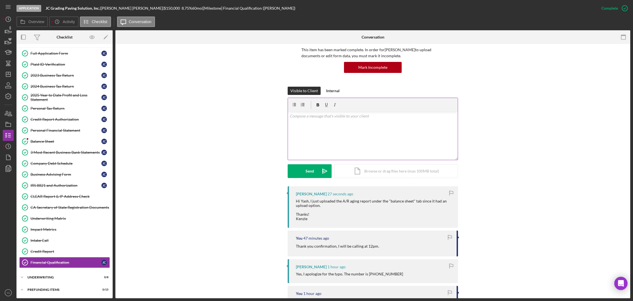
click at [411, 153] on div "v Color teal Color pink Remove color Add row above Add row below Add column bef…" at bounding box center [373, 136] width 170 height 48
click at [366, 129] on div "v Color teal Color pink Remove color Add row above Add row below Add column bef…" at bounding box center [373, 136] width 170 height 48
click at [321, 115] on p "Thank you so much, for quick response!" at bounding box center [373, 116] width 167 height 6
click at [361, 118] on p "Thank you so much for quick response!" at bounding box center [373, 116] width 167 height 6
click at [309, 169] on div "Send" at bounding box center [310, 171] width 9 height 14
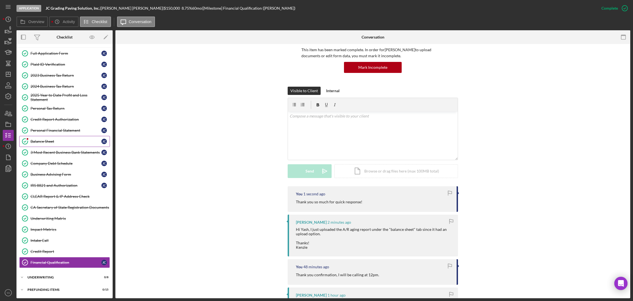
click at [49, 140] on div "Balance Sheet" at bounding box center [66, 141] width 71 height 4
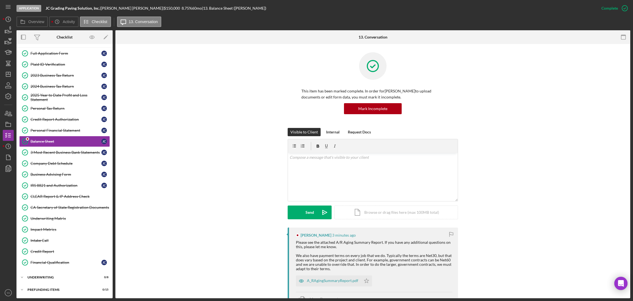
scroll to position [82, 0]
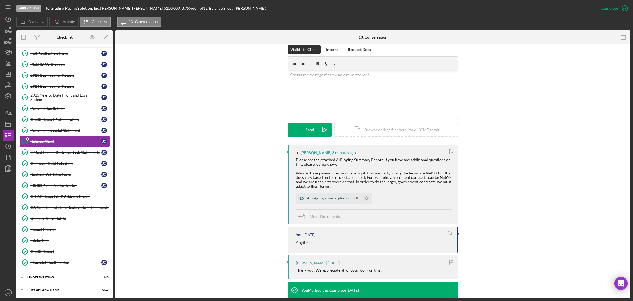
click at [342, 198] on div "A_RAgingSummaryReport.pdf" at bounding box center [332, 198] width 51 height 4
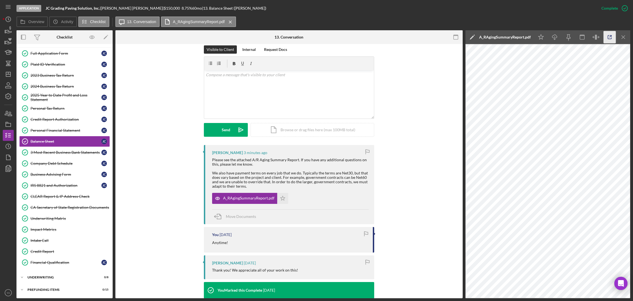
click at [609, 36] on icon "button" at bounding box center [610, 37] width 12 height 12
click at [12, 78] on icon "Icon/Dashboard" at bounding box center [8, 74] width 14 height 14
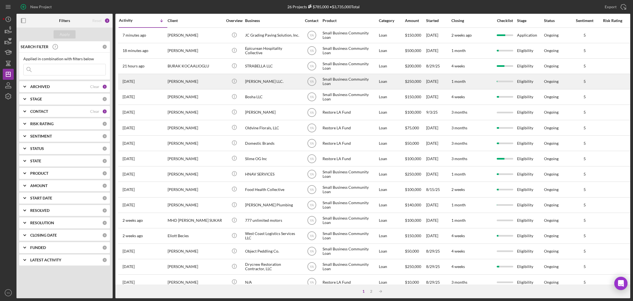
click at [270, 82] on div "[PERSON_NAME] LLC." at bounding box center [272, 81] width 55 height 15
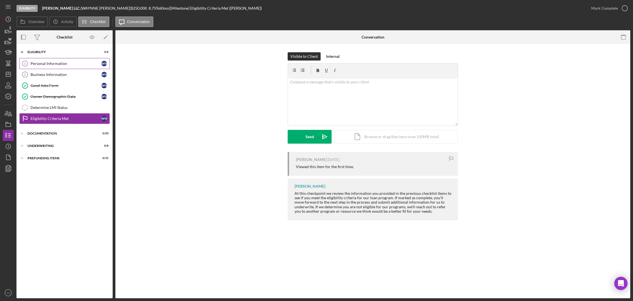
click at [64, 67] on link "Personal Information 1 Personal Information W N" at bounding box center [64, 63] width 91 height 11
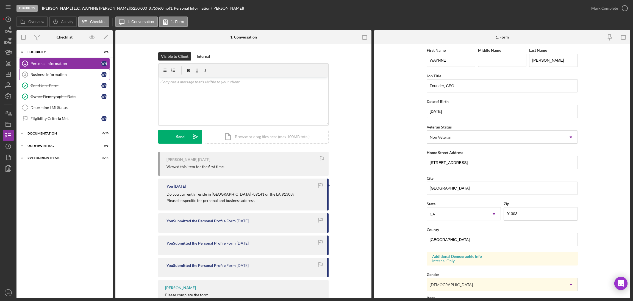
click at [66, 77] on link "Business Information 2 Business Information W N" at bounding box center [64, 74] width 91 height 11
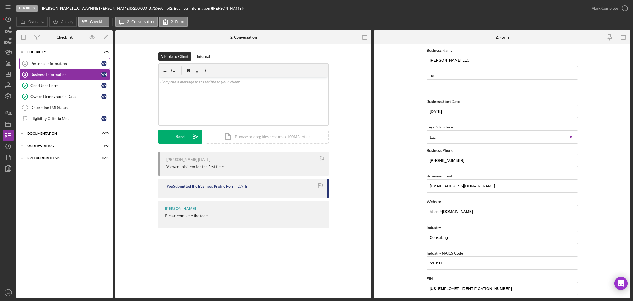
click at [67, 67] on link "Personal Information 1 Personal Information W N" at bounding box center [64, 63] width 91 height 11
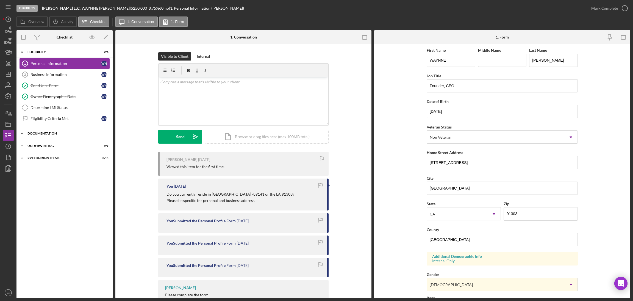
click at [51, 133] on div "Documentation" at bounding box center [66, 133] width 78 height 3
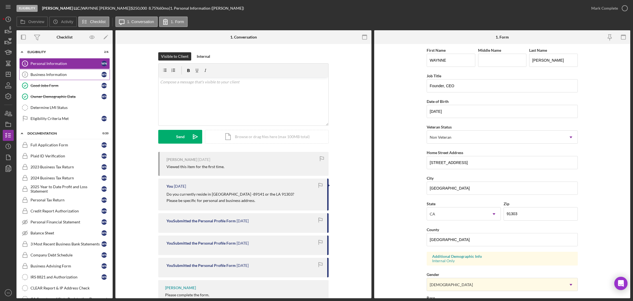
click at [69, 73] on div "Business Information" at bounding box center [66, 74] width 71 height 4
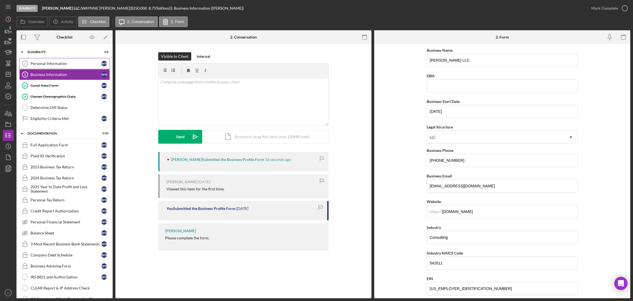
click at [68, 67] on link "Personal Information 1 Personal Information W N" at bounding box center [64, 63] width 91 height 11
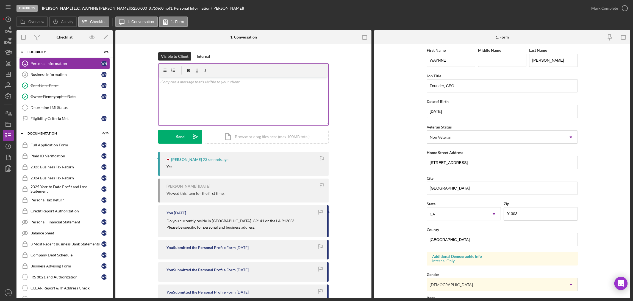
click at [248, 113] on div "v Color teal Color pink Remove color Add row above Add row below Add column bef…" at bounding box center [244, 101] width 170 height 48
click at [70, 77] on link "2 Business Information W N" at bounding box center [64, 74] width 91 height 11
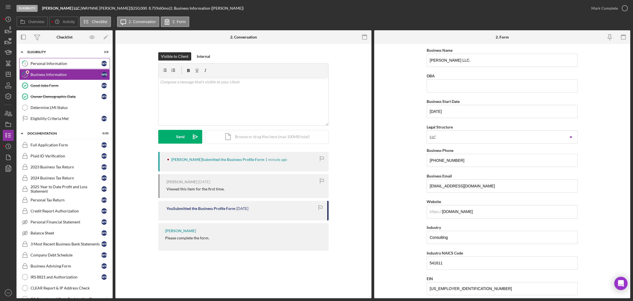
click at [74, 68] on link "1 Personal Information W N" at bounding box center [64, 63] width 91 height 11
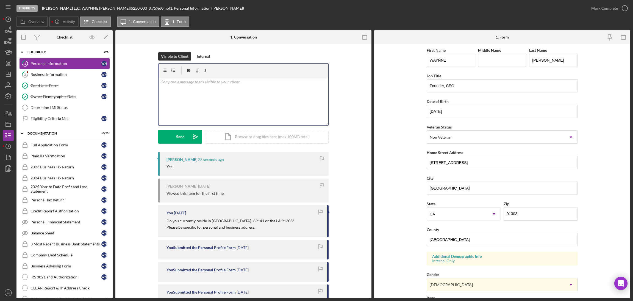
click at [194, 104] on div "v Color teal Color pink Remove color Add row above Add row below Add column bef…" at bounding box center [244, 101] width 170 height 48
click at [62, 70] on link "2 Business Information W N" at bounding box center [64, 74] width 91 height 11
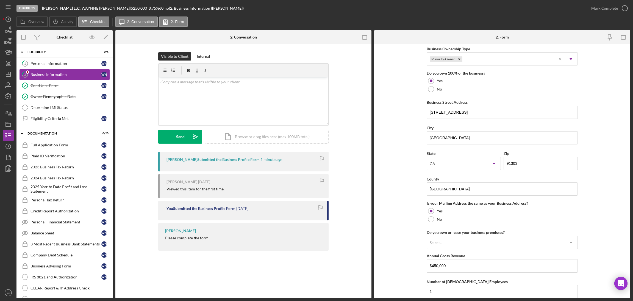
scroll to position [289, 0]
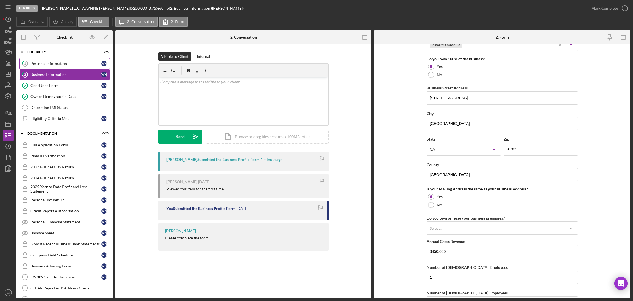
click at [67, 60] on link "1 Personal Information W N" at bounding box center [64, 63] width 91 height 11
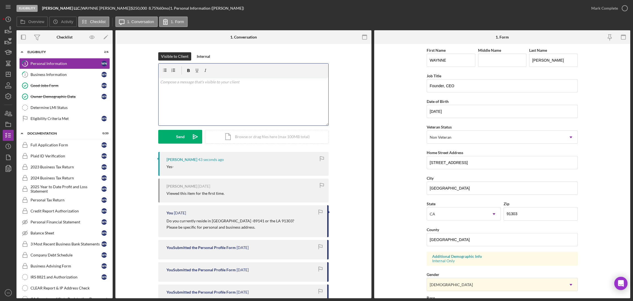
click at [202, 91] on div "v Color teal Color pink Remove color Add row above Add row below Add column bef…" at bounding box center [244, 101] width 170 height 48
drag, startPoint x: 519, startPoint y: 214, endPoint x: 507, endPoint y: 215, distance: 12.1
click at [507, 215] on input "91303" at bounding box center [541, 213] width 74 height 13
click at [75, 76] on div "Business Information" at bounding box center [66, 74] width 71 height 4
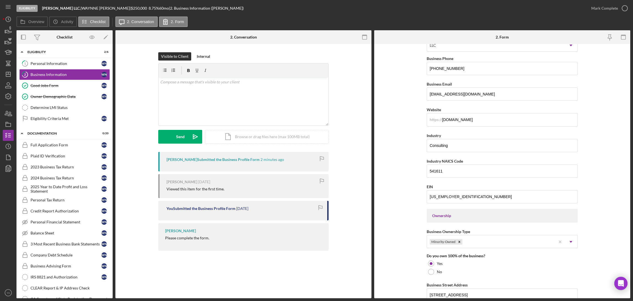
scroll to position [206, 0]
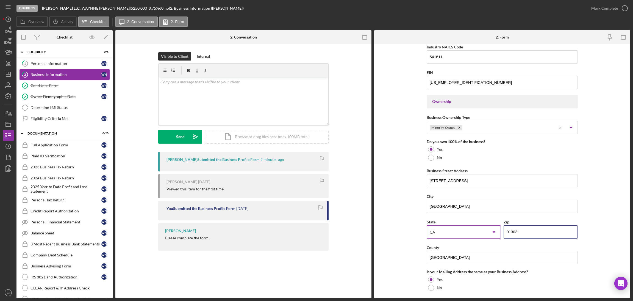
drag, startPoint x: 526, startPoint y: 231, endPoint x: 493, endPoint y: 231, distance: 32.2
click at [493, 231] on div "State [US_STATE] Icon/Dropdown Arrow Zip 91303" at bounding box center [502, 231] width 151 height 26
click at [396, 200] on form "Business Name [PERSON_NAME] LLC. DBA Business Start Date [DATE] Legal Structure…" at bounding box center [502, 171] width 256 height 254
click at [67, 73] on div "Business Information" at bounding box center [66, 74] width 71 height 4
click at [74, 63] on div "Personal Information" at bounding box center [66, 63] width 71 height 4
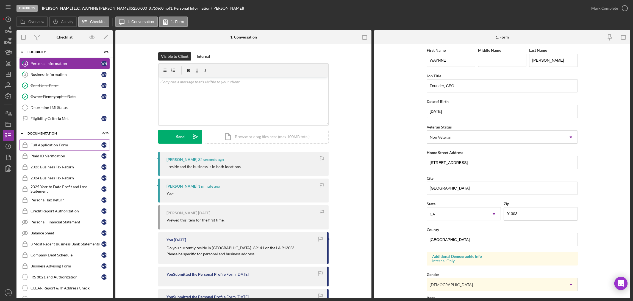
click at [57, 144] on div "Full Application Form" at bounding box center [66, 145] width 71 height 4
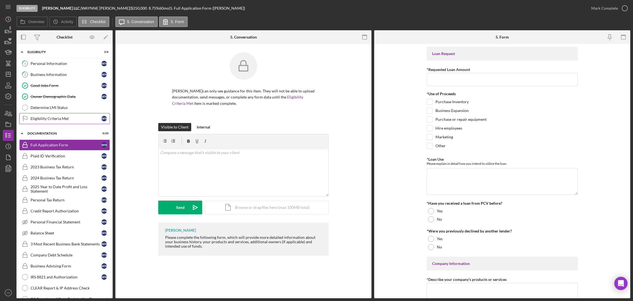
click at [61, 121] on div "Eligibility Criteria Met" at bounding box center [66, 118] width 71 height 4
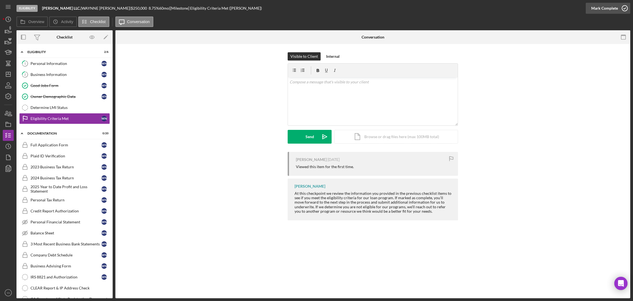
click at [619, 9] on icon "button" at bounding box center [625, 8] width 14 height 14
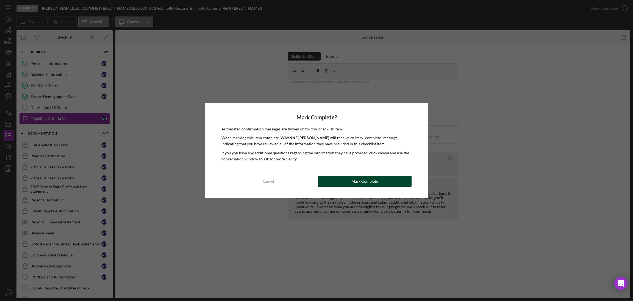
click at [367, 181] on div "Mark Complete" at bounding box center [365, 181] width 27 height 11
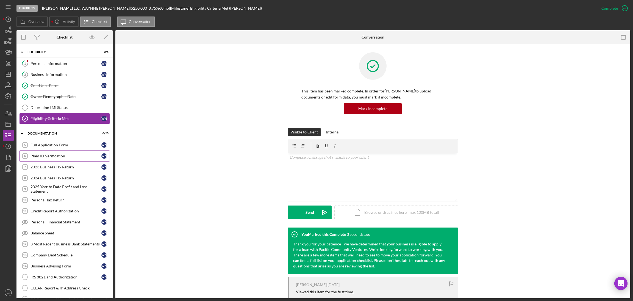
click at [62, 152] on link "Plaid ID Verification 6 Plaid ID Verification W N" at bounding box center [64, 155] width 91 height 11
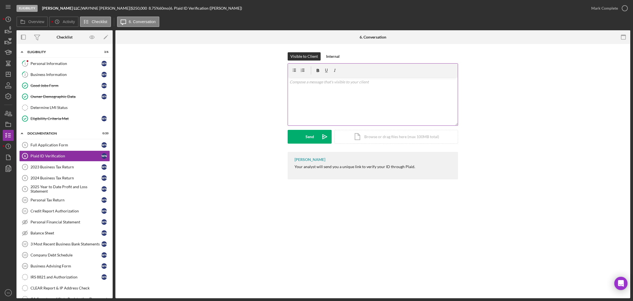
click at [335, 89] on div "v Color teal Color pink Remove color Add row above Add row below Add column bef…" at bounding box center [373, 101] width 170 height 48
click at [315, 133] on button "Send Icon/icon-invite-send" at bounding box center [310, 137] width 44 height 14
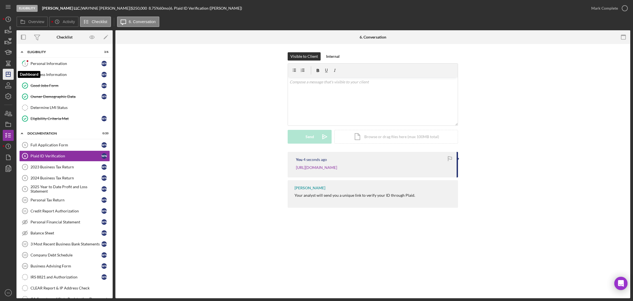
click at [9, 74] on line "button" at bounding box center [8, 74] width 4 height 0
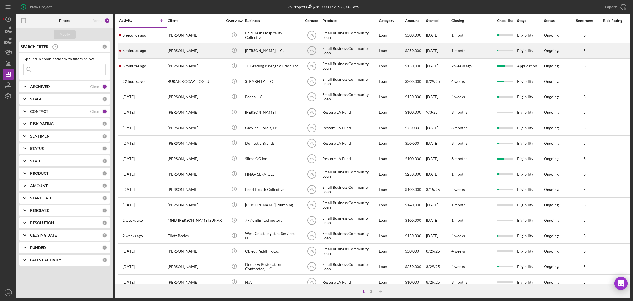
click at [284, 52] on div "[PERSON_NAME] LLC." at bounding box center [272, 50] width 55 height 15
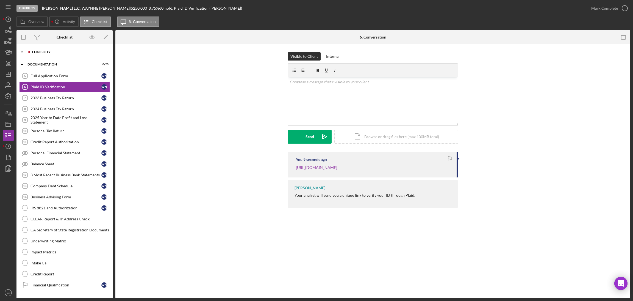
click at [62, 53] on div "Eligibility" at bounding box center [69, 51] width 74 height 3
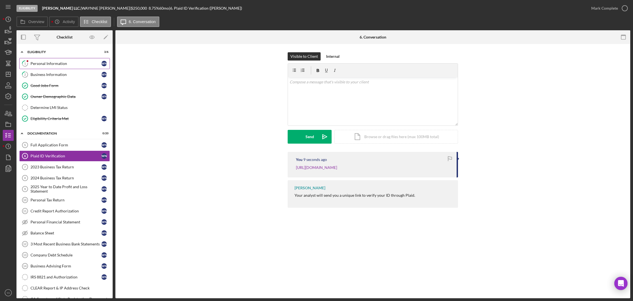
click at [49, 64] on div "Personal Information" at bounding box center [66, 63] width 71 height 4
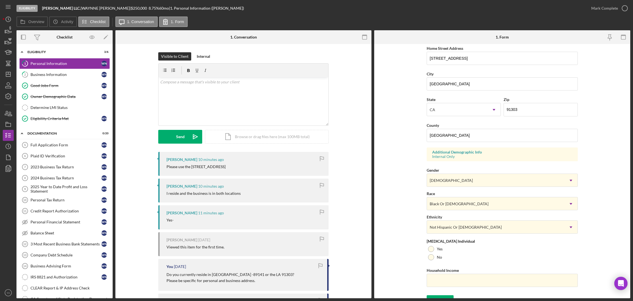
scroll to position [113, 0]
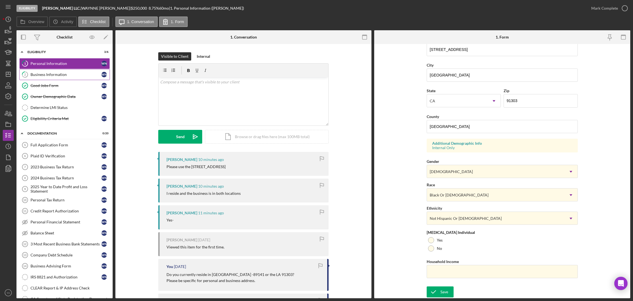
click at [46, 69] on link "2 Business Information W N" at bounding box center [64, 74] width 91 height 11
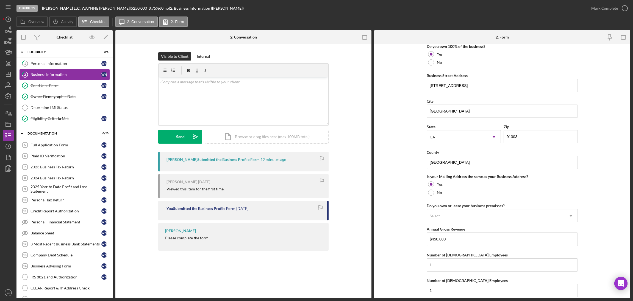
scroll to position [165, 0]
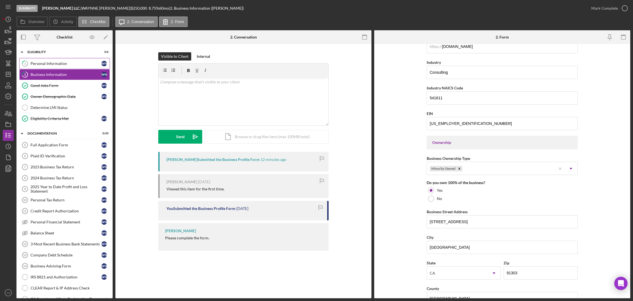
click at [46, 58] on link "1 Personal Information W N" at bounding box center [64, 63] width 91 height 11
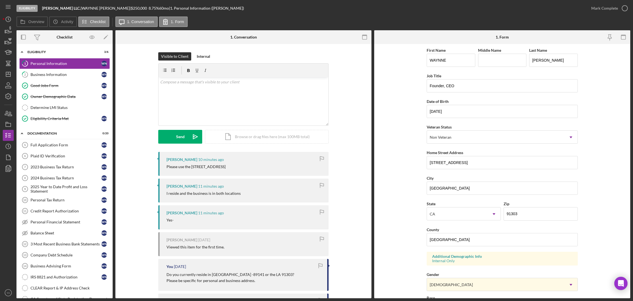
drag, startPoint x: 272, startPoint y: 164, endPoint x: 191, endPoint y: 168, distance: 81.2
click at [191, 168] on div "[PERSON_NAME] 10 minutes ago Please use the [STREET_ADDRESS]" at bounding box center [243, 164] width 170 height 24
copy div "[STREET_ADDRESS]"
click at [226, 169] on div "Please use the [STREET_ADDRESS]" at bounding box center [196, 166] width 59 height 4
click at [611, 12] on div "Mark Complete" at bounding box center [605, 8] width 27 height 11
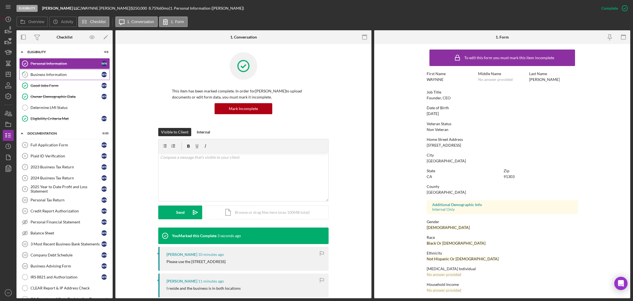
click at [62, 71] on link "2 Business Information W N" at bounding box center [64, 74] width 91 height 11
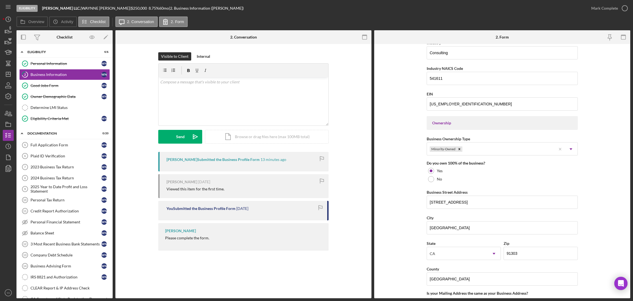
scroll to position [123, 0]
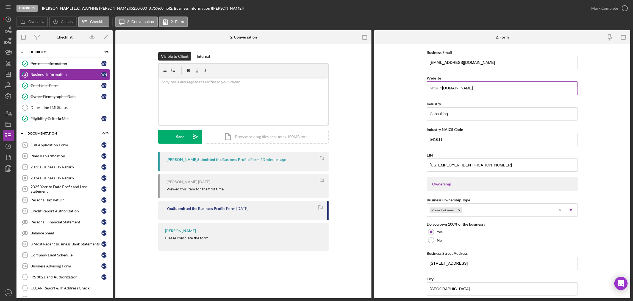
drag, startPoint x: 472, startPoint y: 88, endPoint x: 437, endPoint y: 88, distance: 34.6
click at [437, 88] on div "https:// Website [DOMAIN_NAME]" at bounding box center [502, 85] width 151 height 20
click at [393, 82] on form "Business Name [PERSON_NAME] LLC. DBA Business Start Date [DATE] Legal Structure…" at bounding box center [502, 171] width 256 height 254
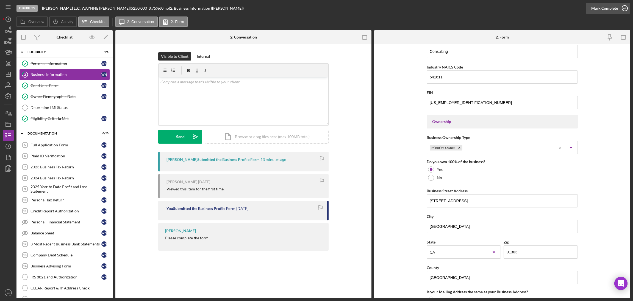
scroll to position [151, 0]
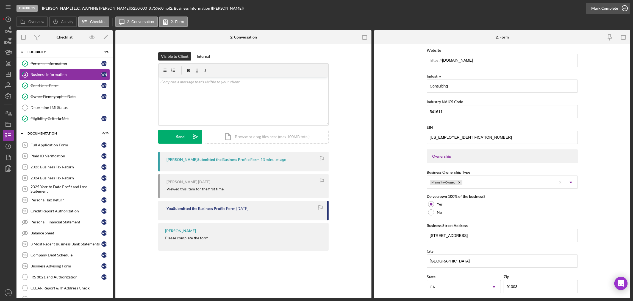
click at [625, 4] on icon "button" at bounding box center [625, 8] width 14 height 14
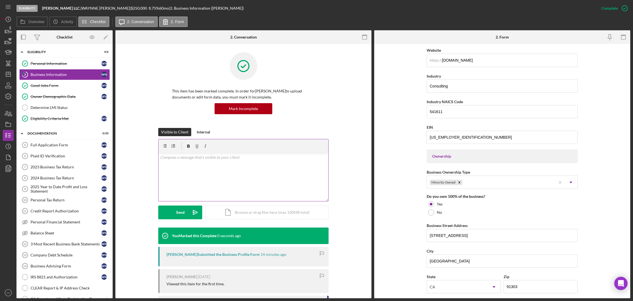
scroll to position [78, 0]
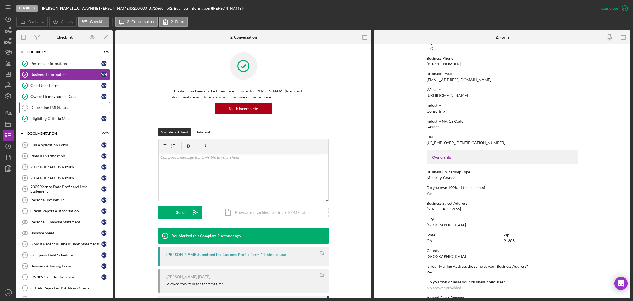
click at [62, 106] on div "Determine LMI Status" at bounding box center [70, 107] width 79 height 4
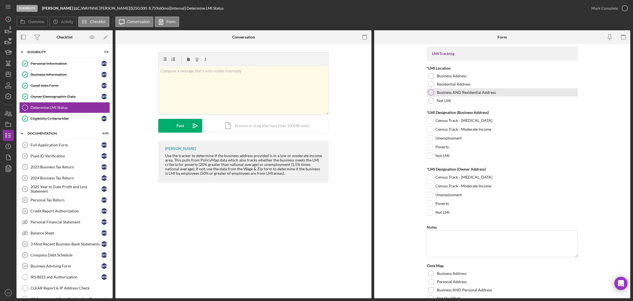
click at [429, 94] on div at bounding box center [431, 92] width 6 height 6
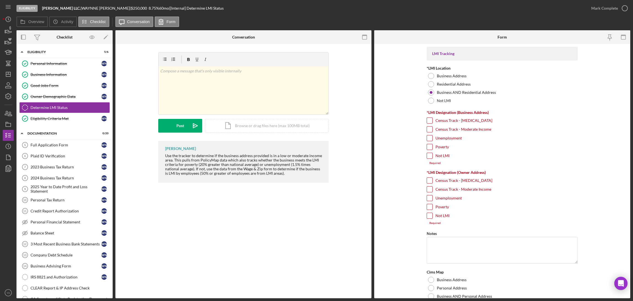
click at [431, 146] on input "Poverty" at bounding box center [429, 146] width 5 height 5
checkbox input "true"
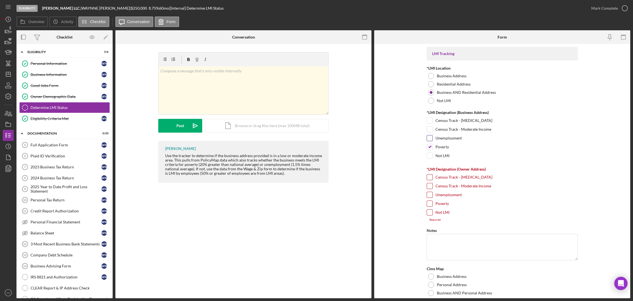
click at [431, 138] on input "Unemployment" at bounding box center [429, 137] width 5 height 5
checkbox input "true"
click at [428, 203] on input "Poverty" at bounding box center [429, 203] width 5 height 5
checkbox input "true"
click at [429, 195] on input "Unemployment" at bounding box center [429, 194] width 5 height 5
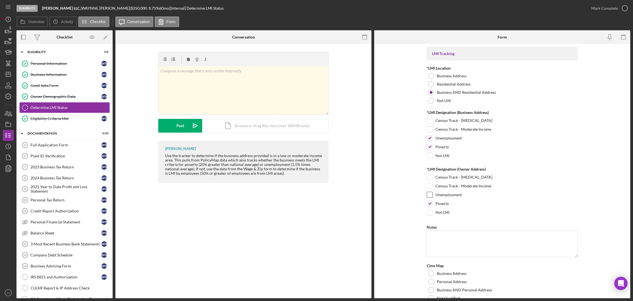
checkbox input "true"
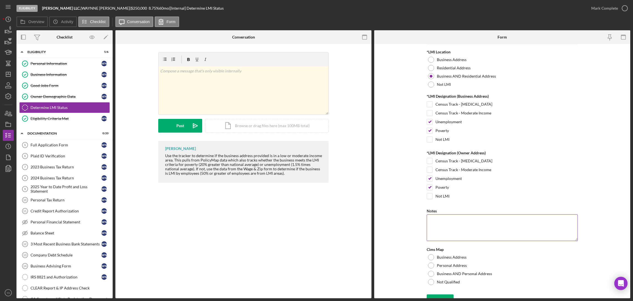
scroll to position [25, 0]
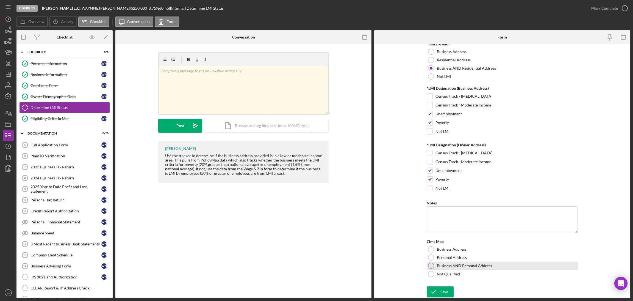
click at [429, 266] on div at bounding box center [431, 266] width 6 height 6
click at [433, 292] on icon "submit" at bounding box center [434, 292] width 14 height 14
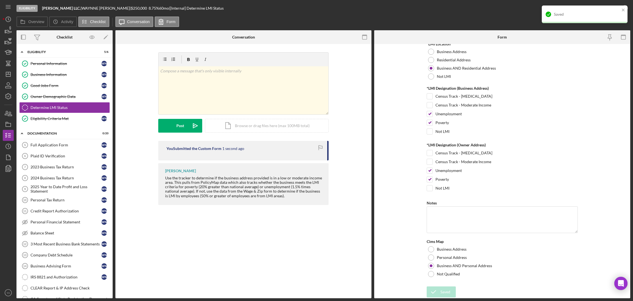
click at [626, 10] on div "Saved" at bounding box center [585, 14] width 86 height 18
click at [623, 10] on div "Saved" at bounding box center [585, 16] width 88 height 24
click at [0, 0] on icon "button" at bounding box center [0, 0] width 0 height 0
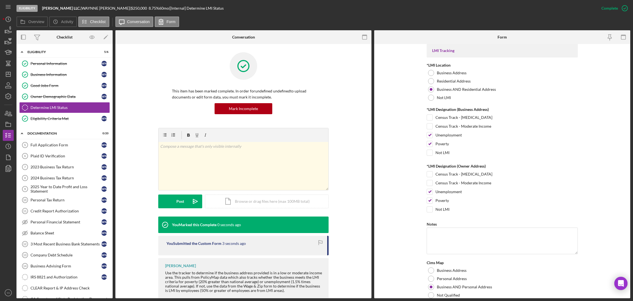
scroll to position [47, 0]
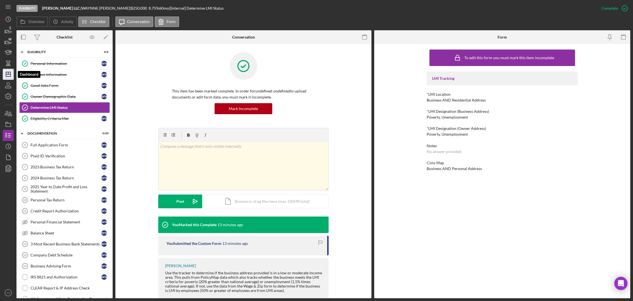
click at [11, 74] on icon "Icon/Dashboard" at bounding box center [8, 74] width 14 height 14
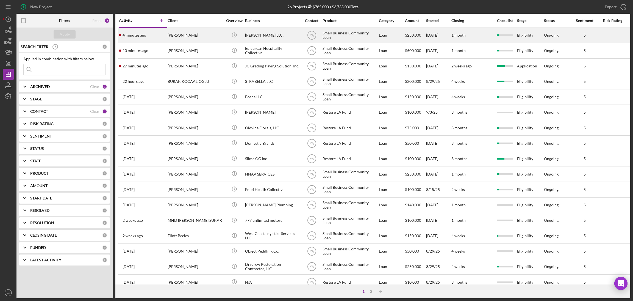
click at [278, 38] on div "[PERSON_NAME] LLC." at bounding box center [272, 35] width 55 height 15
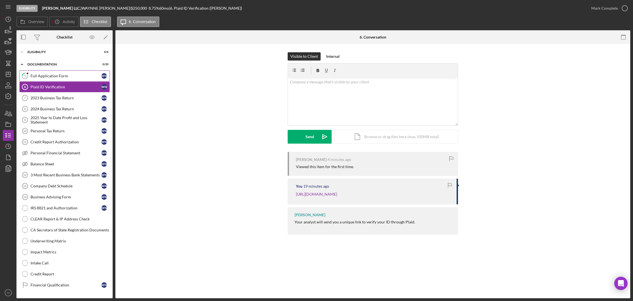
click at [57, 72] on link "5 Full Application Form W N" at bounding box center [64, 75] width 91 height 11
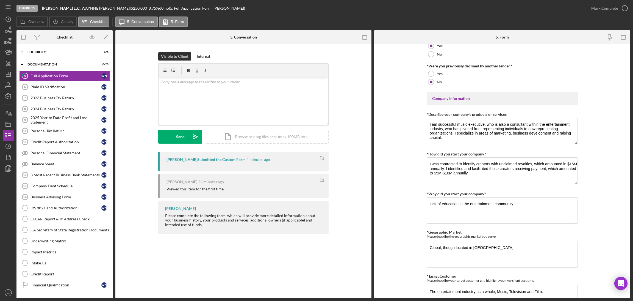
scroll to position [206, 0]
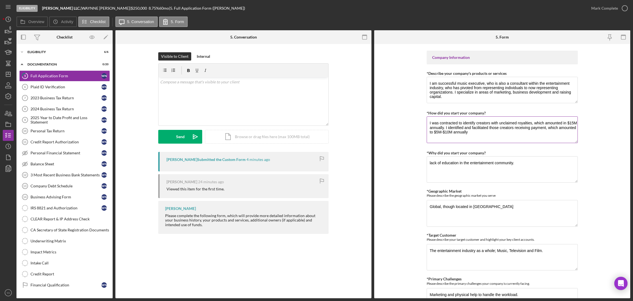
drag, startPoint x: 448, startPoint y: 125, endPoint x: 543, endPoint y: 130, distance: 95.5
click at [543, 130] on textarea "I was contracted to identify creators with unclaimed royalties, which amounted …" at bounding box center [502, 129] width 151 height 26
click at [466, 127] on textarea "I was contracted to identify creators with unclaimed royalties, which amounted …" at bounding box center [502, 129] width 151 height 26
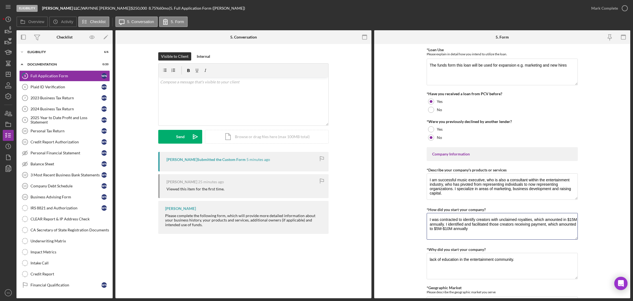
scroll to position [0, 0]
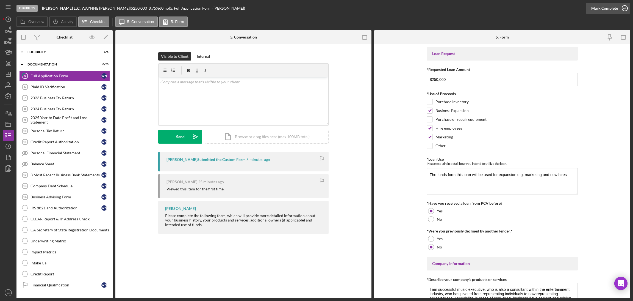
click at [617, 10] on div "Mark Complete" at bounding box center [605, 8] width 27 height 11
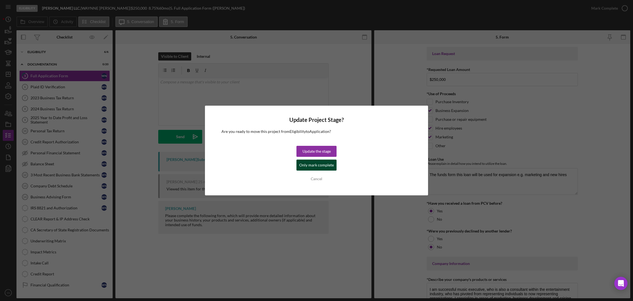
click at [314, 164] on div "Only mark complete" at bounding box center [316, 164] width 35 height 11
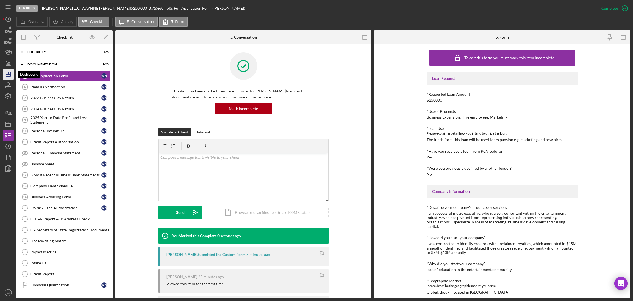
click at [12, 76] on icon "Icon/Dashboard" at bounding box center [8, 74] width 14 height 14
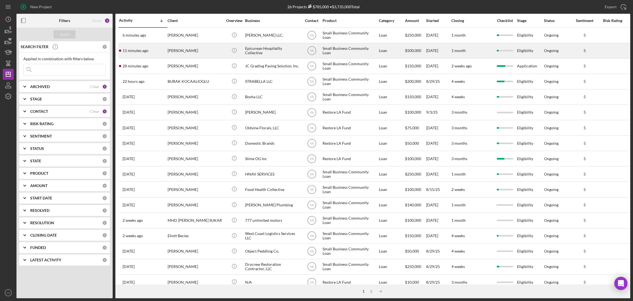
click at [271, 55] on div "Epicurean Hospitality Collective" at bounding box center [272, 50] width 55 height 15
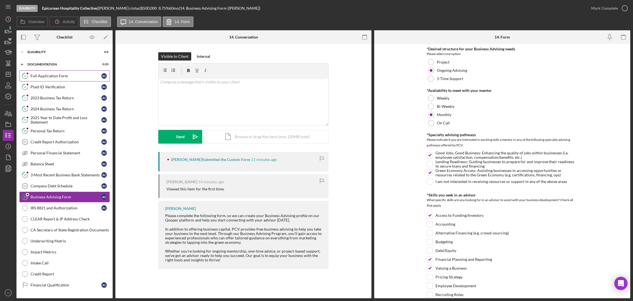
click at [66, 79] on link "5 Full Application Form a c" at bounding box center [64, 75] width 91 height 11
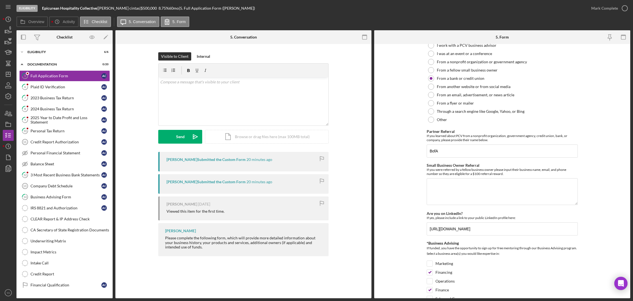
scroll to position [687, 0]
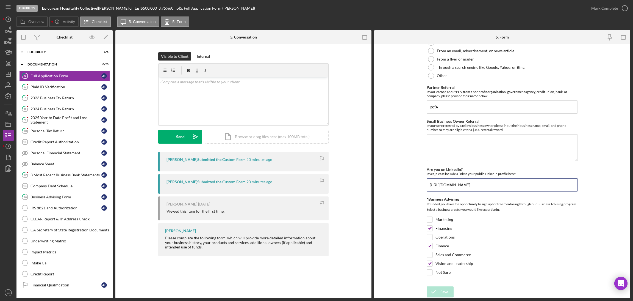
drag, startPoint x: 527, startPoint y: 183, endPoint x: 424, endPoint y: 180, distance: 103.4
click at [424, 180] on form "Loan Request *Requested Loan Amount $600,000 *Use of Proceeds Purchase Inventor…" at bounding box center [502, 171] width 256 height 254
click at [404, 152] on form "Loan Request *Requested Loan Amount $600,000 *Use of Proceeds Purchase Inventor…" at bounding box center [502, 171] width 256 height 254
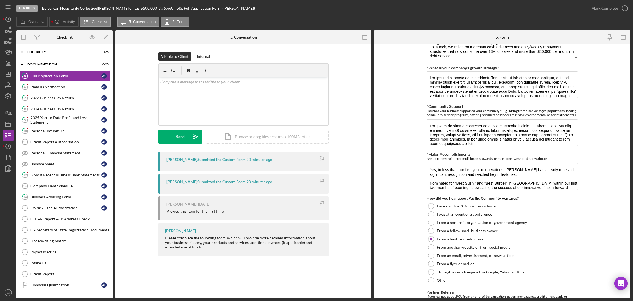
scroll to position [274, 0]
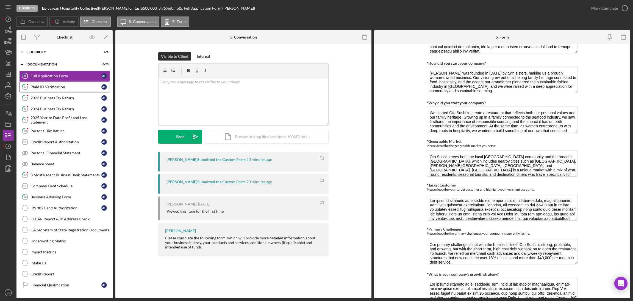
click at [68, 90] on link "6 Plaid ID Verification a c" at bounding box center [64, 86] width 91 height 11
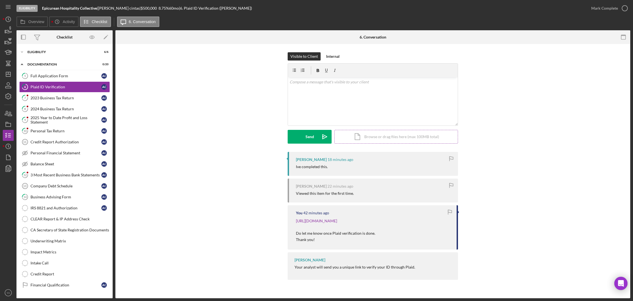
click at [385, 138] on div "Icon/Document Browse or drag files here (max 100MB total) Tap to choose files o…" at bounding box center [397, 137] width 124 height 14
click at [329, 56] on div "Internal" at bounding box center [332, 56] width 13 height 8
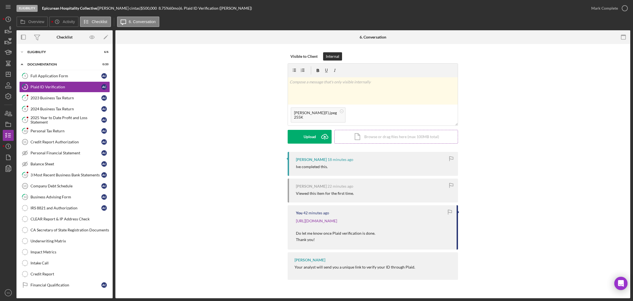
click at [374, 140] on div "Icon/Document Browse or drag files here (max 100MB total) Tap to choose files o…" at bounding box center [397, 137] width 124 height 14
click at [321, 136] on icon "Icon/Upload" at bounding box center [325, 137] width 14 height 14
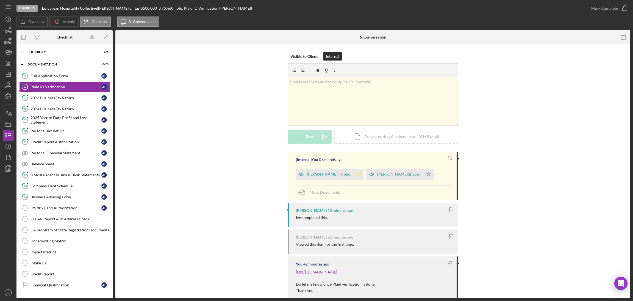
click at [354, 176] on icon "Icon/Star" at bounding box center [358, 174] width 11 height 11
click at [423, 175] on icon "Icon/Star" at bounding box center [428, 174] width 11 height 11
click at [625, 9] on icon "button" at bounding box center [625, 8] width 14 height 14
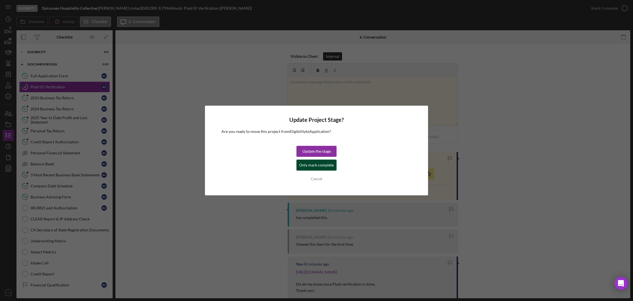
click at [329, 166] on div "Only mark complete" at bounding box center [316, 164] width 35 height 11
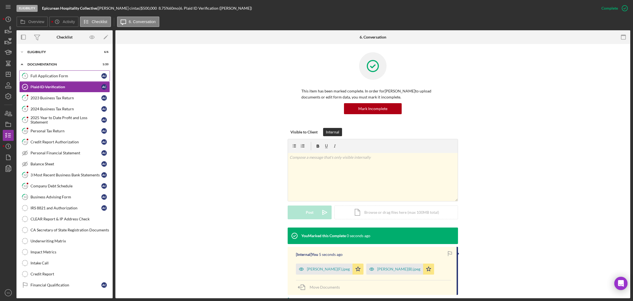
click at [68, 76] on div "Full Application Form" at bounding box center [66, 76] width 71 height 4
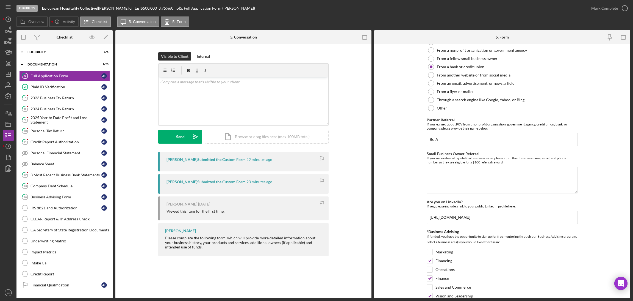
scroll to position [687, 0]
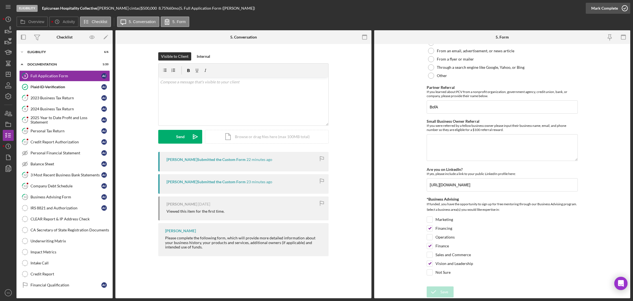
click at [624, 10] on circle "button" at bounding box center [624, 7] width 5 height 5
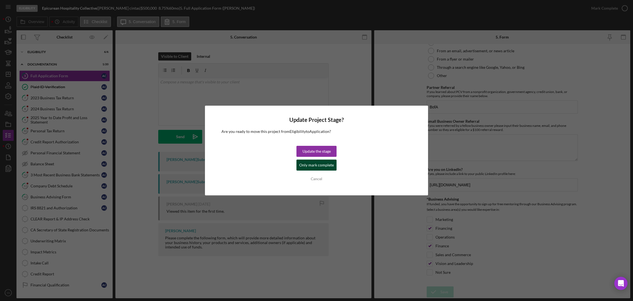
click at [329, 164] on div "Only mark complete" at bounding box center [316, 164] width 35 height 11
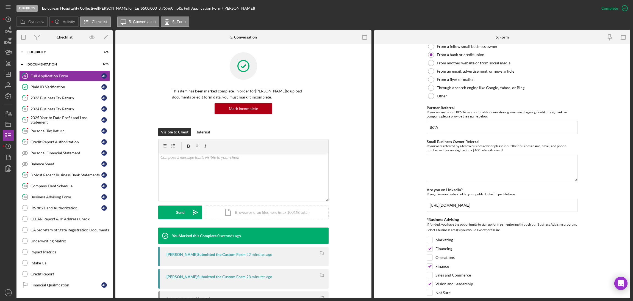
scroll to position [709, 0]
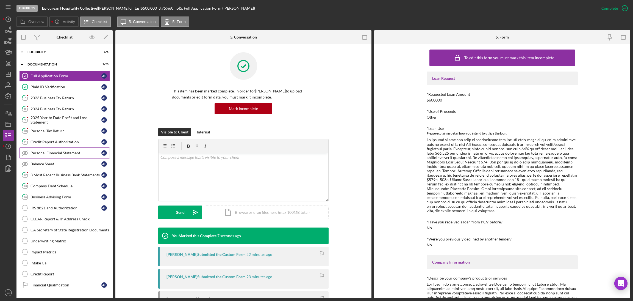
click at [42, 153] on div "Personal Financial Statement" at bounding box center [66, 153] width 71 height 4
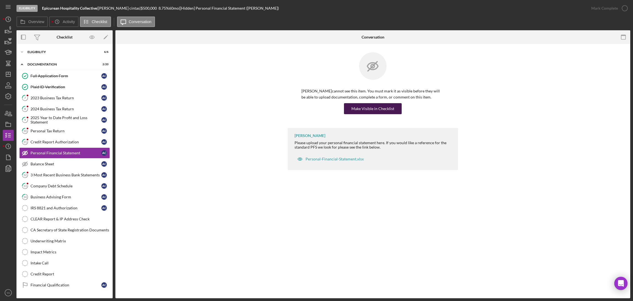
click at [380, 110] on div "Make Visible in Checklist" at bounding box center [373, 108] width 43 height 11
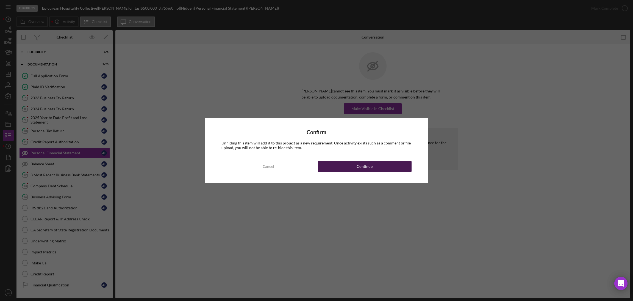
click at [364, 162] on div "Continue" at bounding box center [365, 166] width 16 height 11
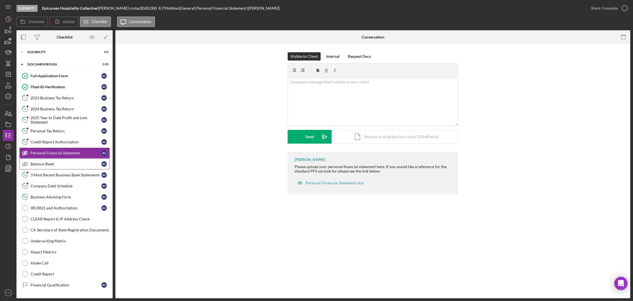
click at [44, 162] on div "Balance Sheet" at bounding box center [66, 164] width 71 height 4
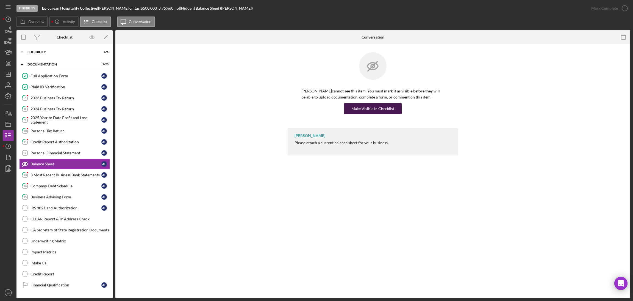
click at [367, 106] on div "Make Visible in Checklist" at bounding box center [373, 108] width 43 height 11
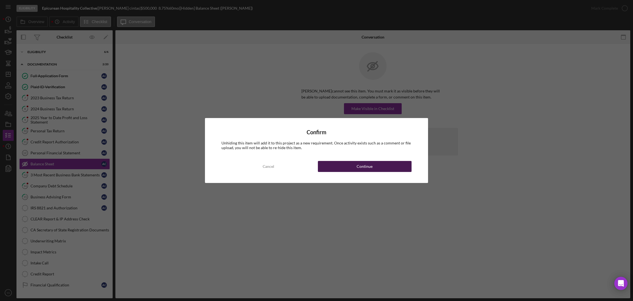
click at [367, 169] on div "Continue" at bounding box center [365, 166] width 16 height 11
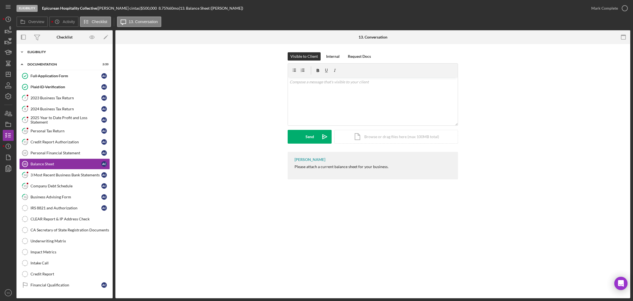
click at [71, 51] on div "Eligibility" at bounding box center [66, 51] width 78 height 3
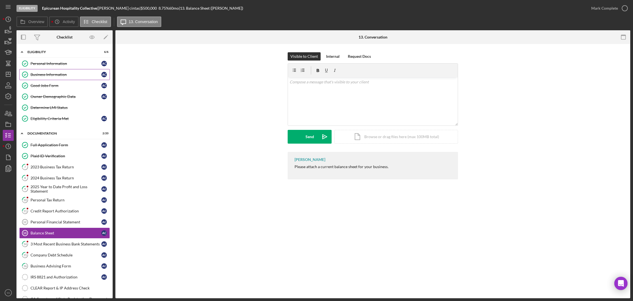
click at [66, 76] on div "Business Information" at bounding box center [66, 74] width 71 height 4
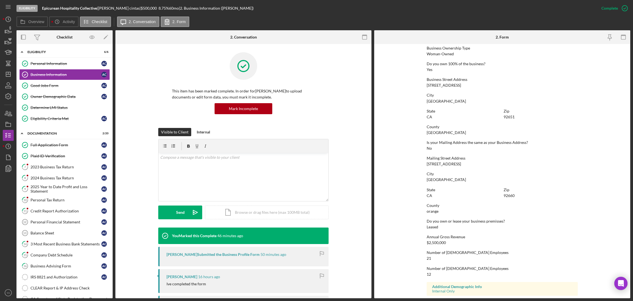
scroll to position [223, 0]
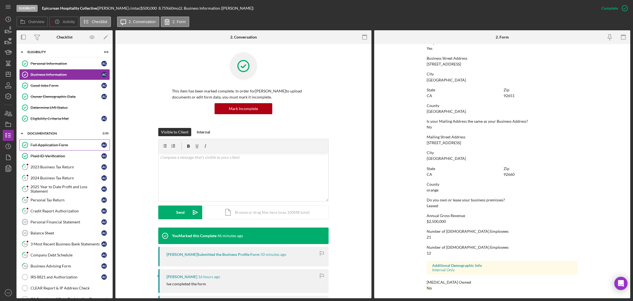
click at [53, 146] on div "Full Application Form" at bounding box center [66, 145] width 71 height 4
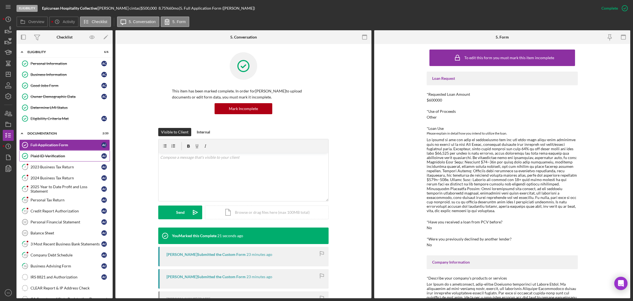
click at [52, 157] on div "Plaid ID Verification" at bounding box center [66, 156] width 71 height 4
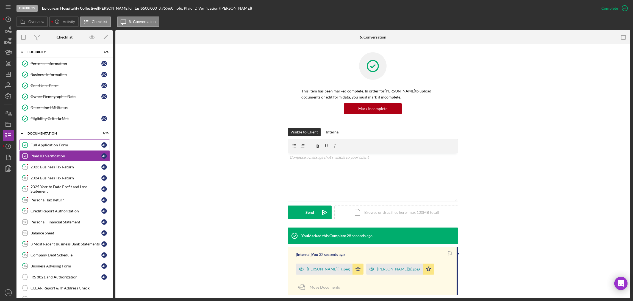
click at [54, 147] on div "Full Application Form" at bounding box center [66, 145] width 71 height 4
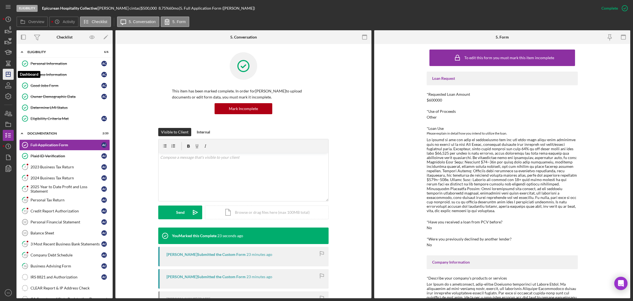
click at [10, 69] on icon "Icon/Dashboard" at bounding box center [8, 74] width 14 height 14
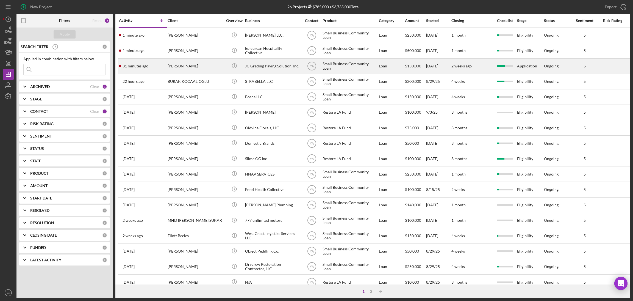
click at [212, 69] on div "[PERSON_NAME]" at bounding box center [195, 66] width 55 height 15
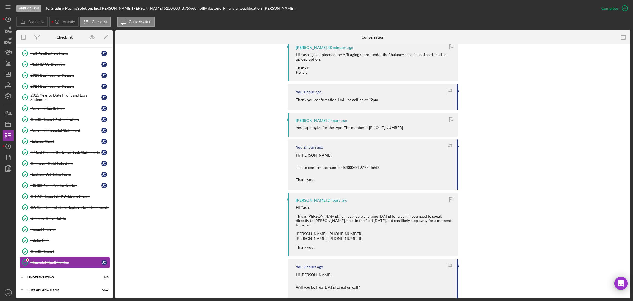
scroll to position [82, 0]
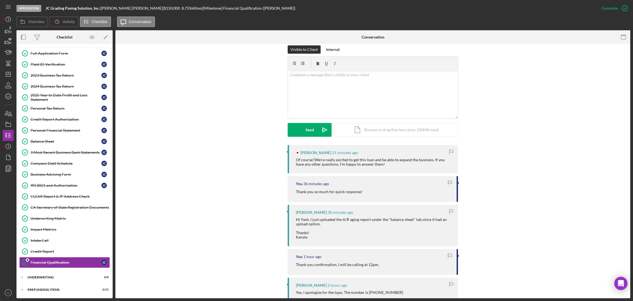
drag, startPoint x: 313, startPoint y: 158, endPoint x: 319, endPoint y: 157, distance: 6.7
click at [313, 158] on div "Of course! We're really excited to get this loan and be able to expand the busi…" at bounding box center [374, 162] width 157 height 9
click at [379, 103] on div "v Color teal Color pink Remove color Add row above Add row below Add column bef…" at bounding box center [373, 94] width 170 height 48
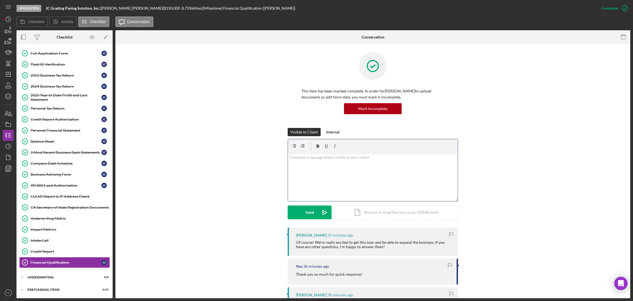
click at [343, 164] on div "v Color teal Color pink Remove color Add row above Add row below Add column bef…" at bounding box center [373, 177] width 170 height 48
click at [345, 162] on div "v Color teal Color pink Remove color Add row above Add row below Add column bef…" at bounding box center [373, 177] width 170 height 48
click at [288, 156] on div "v Color teal Color pink Remove color Add row above Add row below Add column bef…" at bounding box center [373, 177] width 170 height 48
drag, startPoint x: 327, startPoint y: 240, endPoint x: 431, endPoint y: 243, distance: 104.5
click at [431, 243] on div "Of course! We're really excited to get this loan and be able to expand the busi…" at bounding box center [374, 244] width 157 height 9
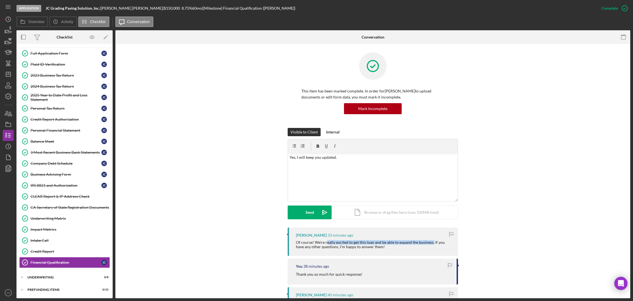
click at [431, 243] on div "Of course! We're really excited to get this loan and be able to expand the busi…" at bounding box center [374, 244] width 157 height 9
click at [337, 154] on div "v Color teal Color pink Remove color Add row above Add row below Add column bef…" at bounding box center [373, 177] width 170 height 48
click at [333, 165] on p "Yes, I will keep you updated. Thank you!!" at bounding box center [373, 160] width 167 height 12
click at [322, 213] on icon "Icon/icon-invite-send" at bounding box center [325, 212] width 14 height 14
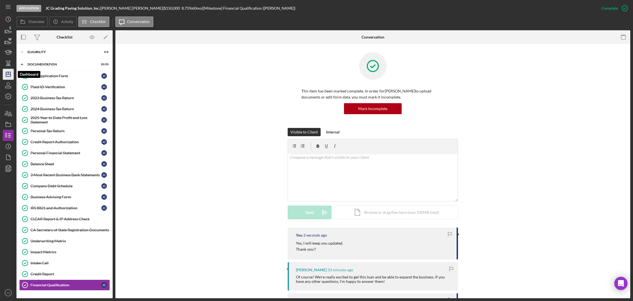
click at [10, 71] on icon "Icon/Dashboard" at bounding box center [8, 74] width 14 height 14
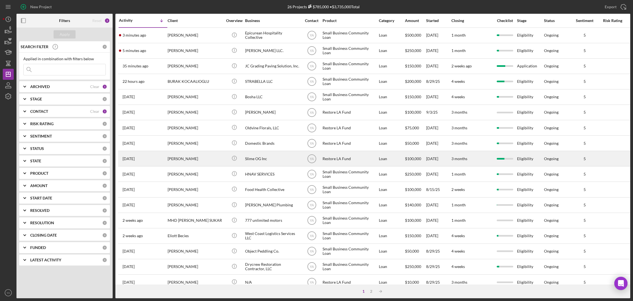
click at [275, 156] on div "Slime OG Inc" at bounding box center [272, 158] width 55 height 15
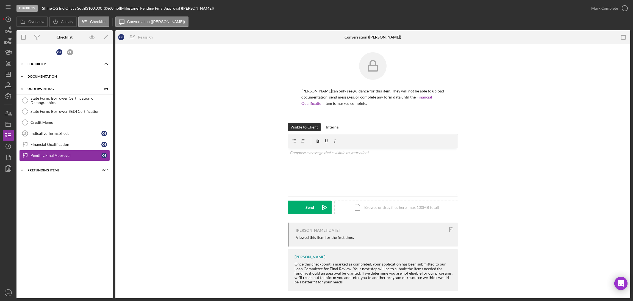
click at [69, 73] on div "Icon/Expander Documentation 16 / 20" at bounding box center [64, 76] width 96 height 11
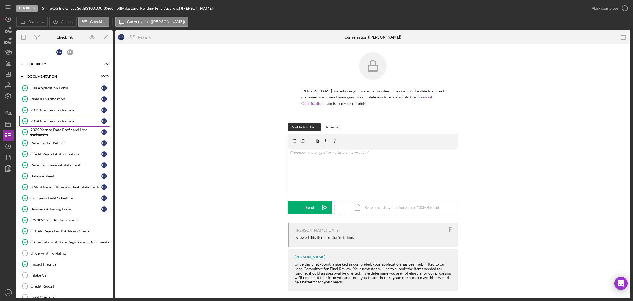
click at [62, 124] on link "2024 Business Tax Return 2024 Business Tax Return O S" at bounding box center [64, 120] width 91 height 11
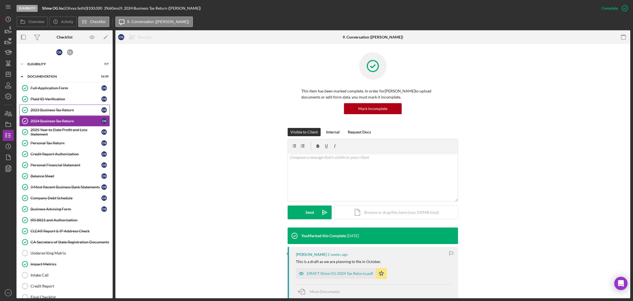
click at [60, 109] on div "2023 Business Tax Return" at bounding box center [66, 110] width 71 height 4
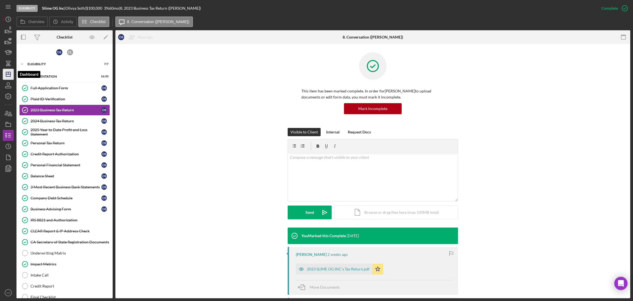
click at [8, 71] on icon "Icon/Dashboard" at bounding box center [8, 74] width 14 height 14
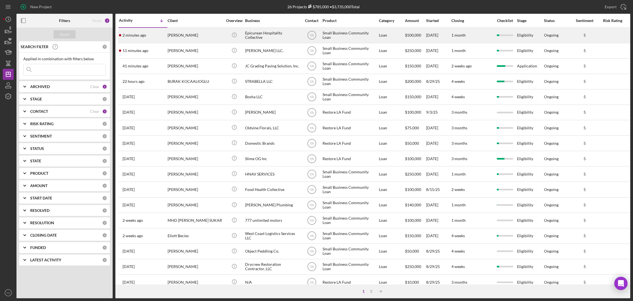
click at [256, 37] on div "Epicurean Hospitality Collective" at bounding box center [272, 35] width 55 height 15
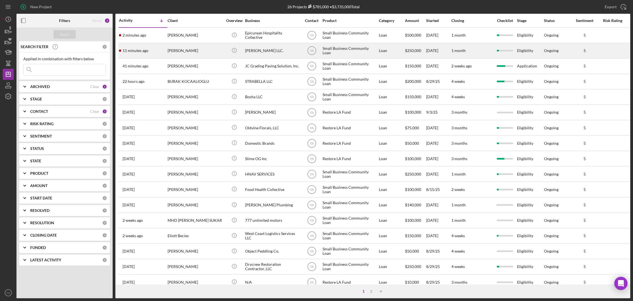
click at [262, 55] on div "[PERSON_NAME] LLC." at bounding box center [272, 50] width 55 height 15
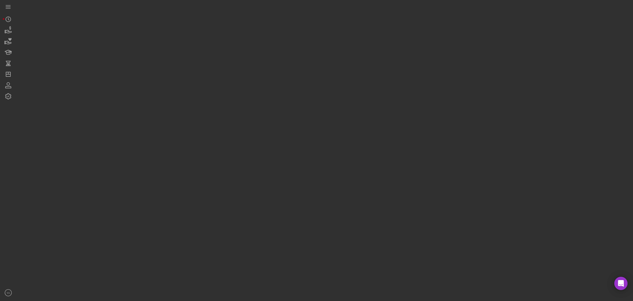
click at [262, 55] on div at bounding box center [323, 149] width 614 height 298
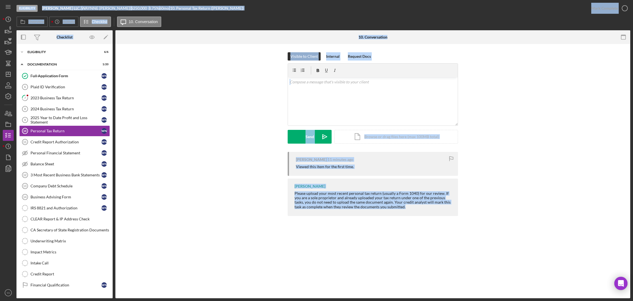
click at [257, 101] on div "Visible to Client Internal Request Docs v Color teal Color pink Remove color Ad…" at bounding box center [373, 102] width 499 height 100
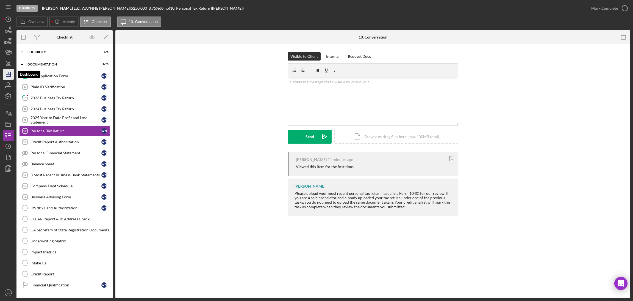
click at [7, 73] on icon "Icon/Dashboard" at bounding box center [8, 74] width 14 height 14
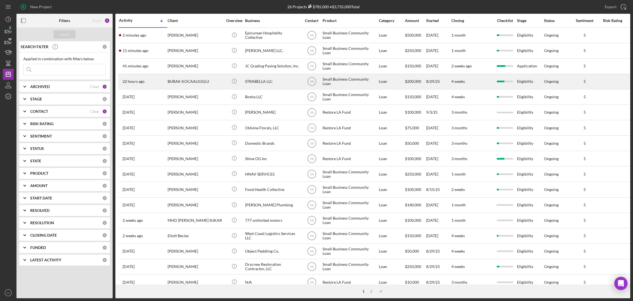
click at [268, 84] on div "STRABELLA LLC" at bounding box center [272, 81] width 55 height 15
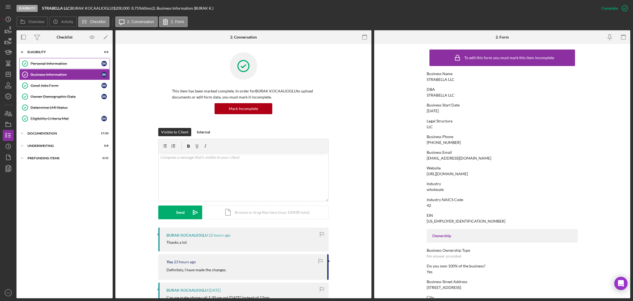
click at [84, 68] on link "Personal Information Personal Information B K" at bounding box center [64, 63] width 91 height 11
